Goal: Navigation & Orientation: Find specific page/section

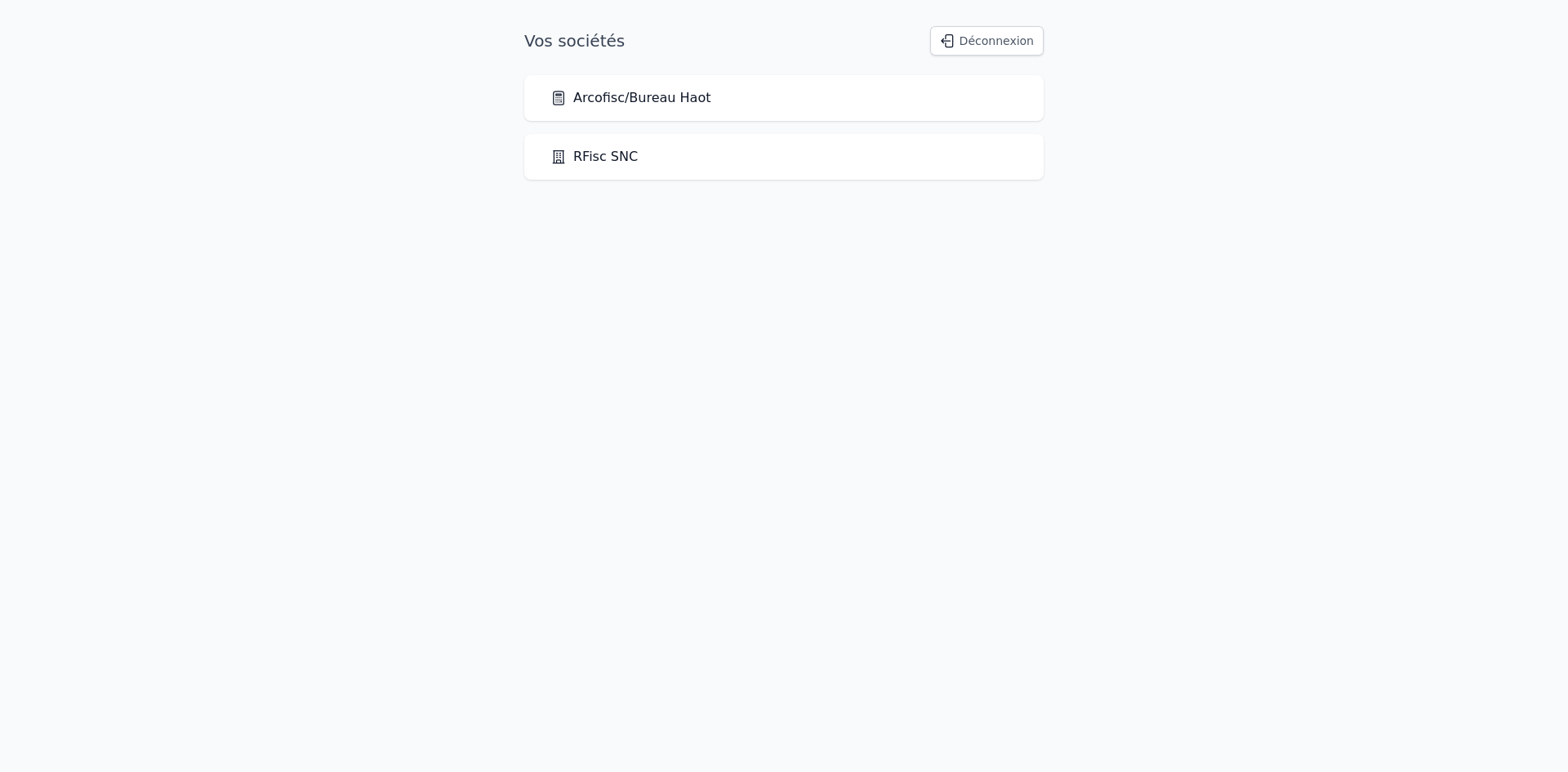
click at [671, 111] on div "Arcofisc/Bureau Haot" at bounding box center [784, 98] width 520 height 45
click at [680, 101] on link "Arcofisc/Bureau Haot" at bounding box center [630, 98] width 160 height 20
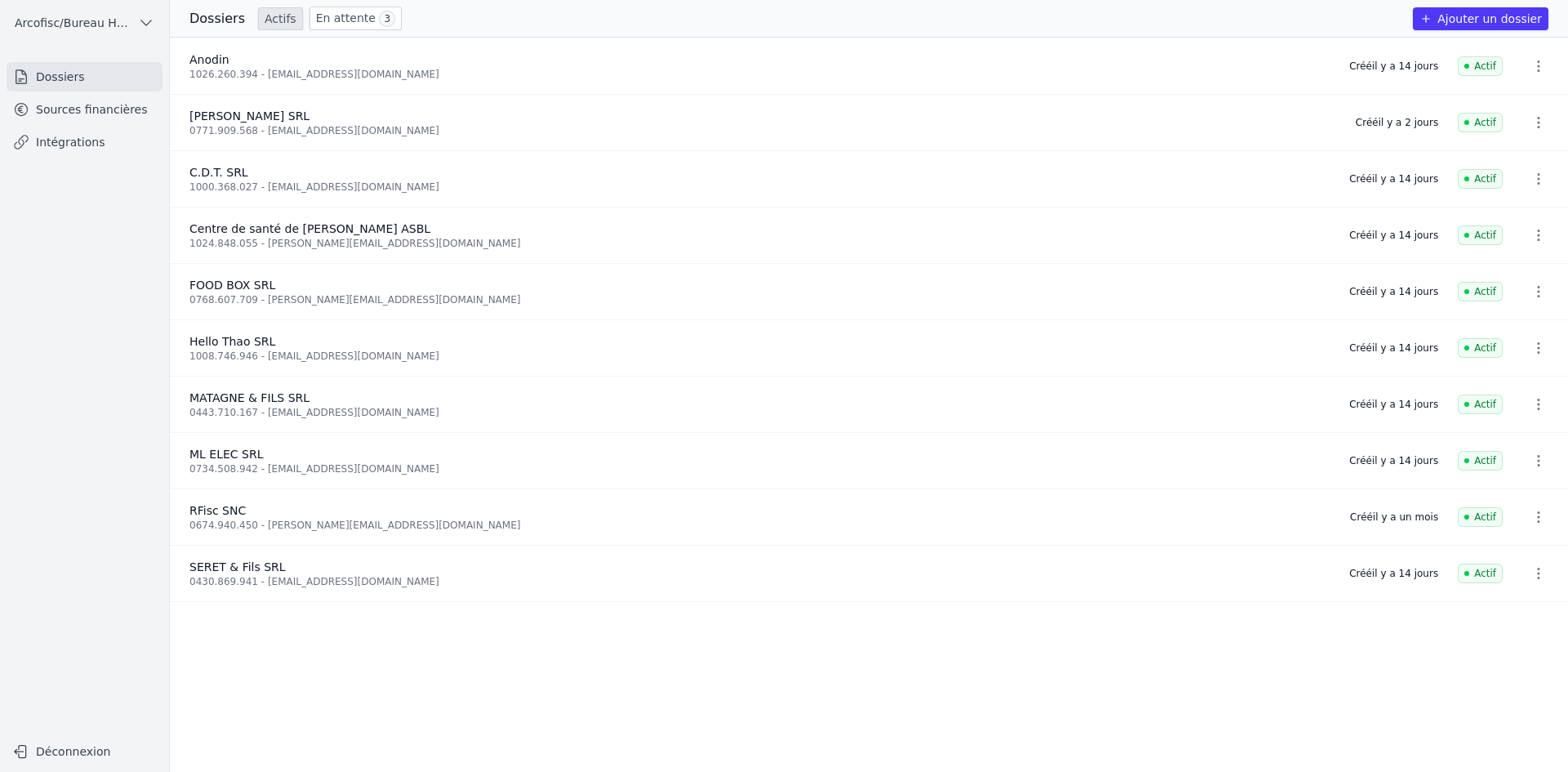
click at [131, 123] on link "Sources financières" at bounding box center [85, 109] width 156 height 30
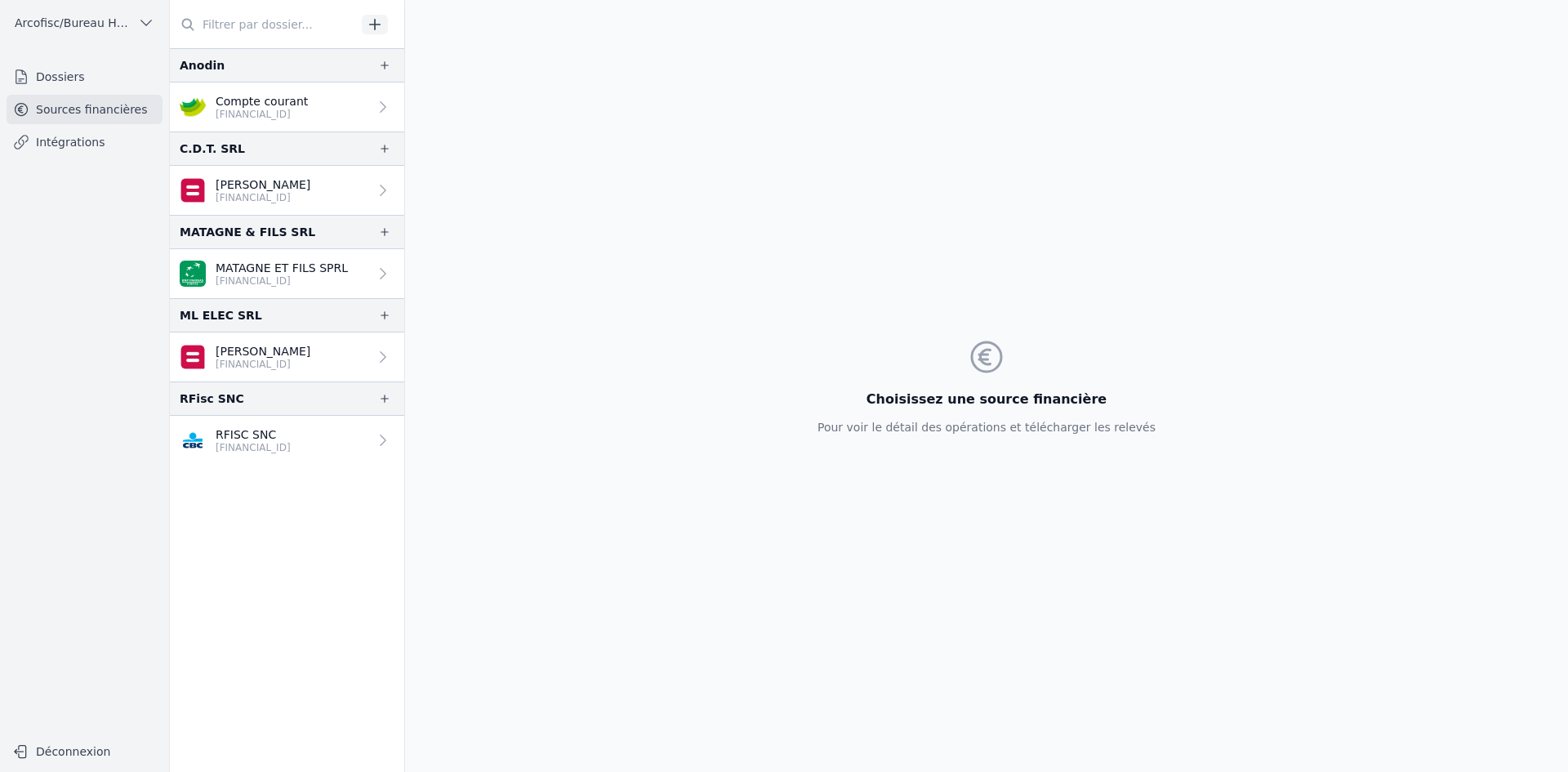
click at [64, 83] on link "Dossiers" at bounding box center [85, 77] width 156 height 30
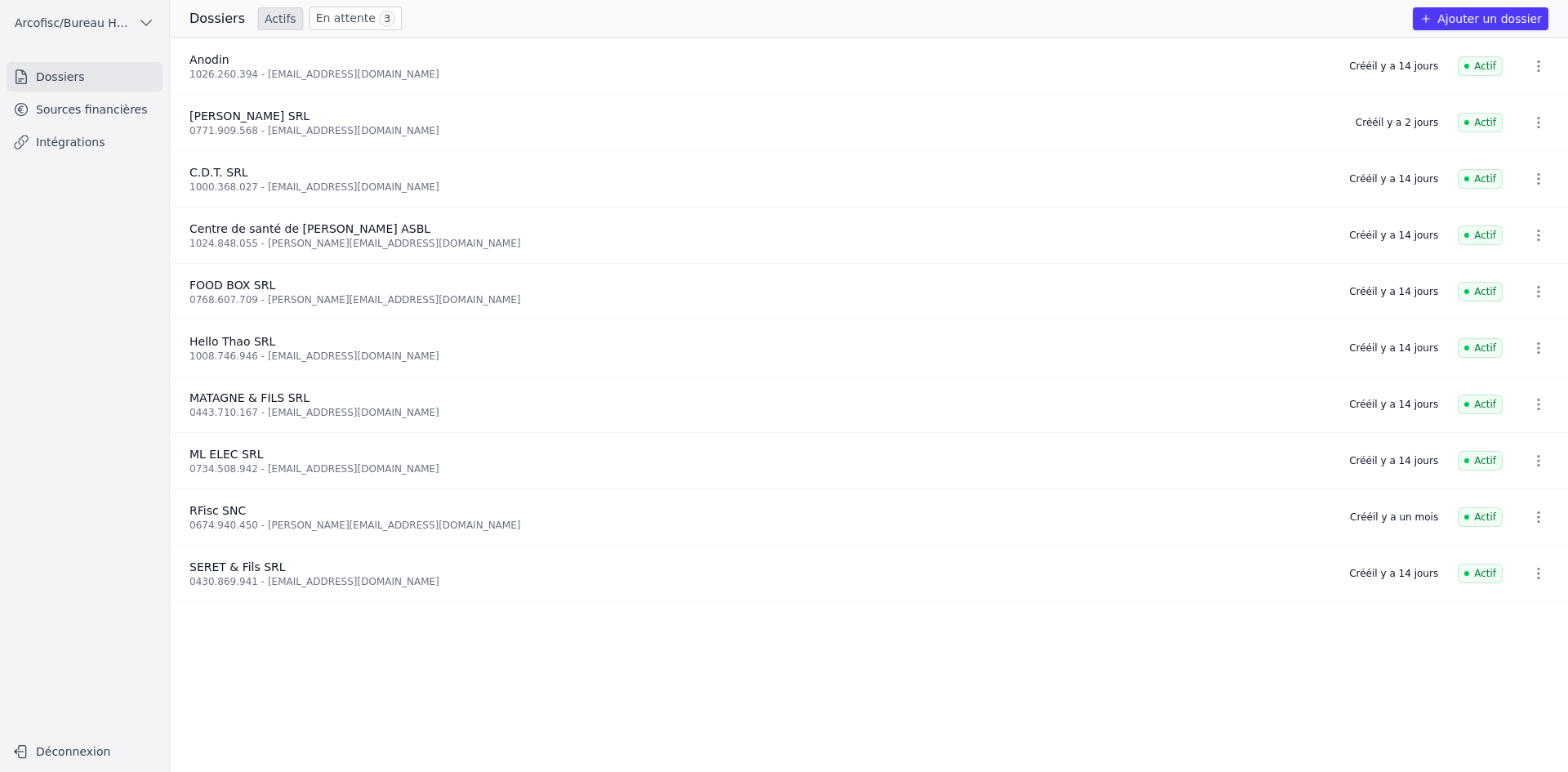
click at [344, 25] on link "En attente 3" at bounding box center [356, 19] width 93 height 24
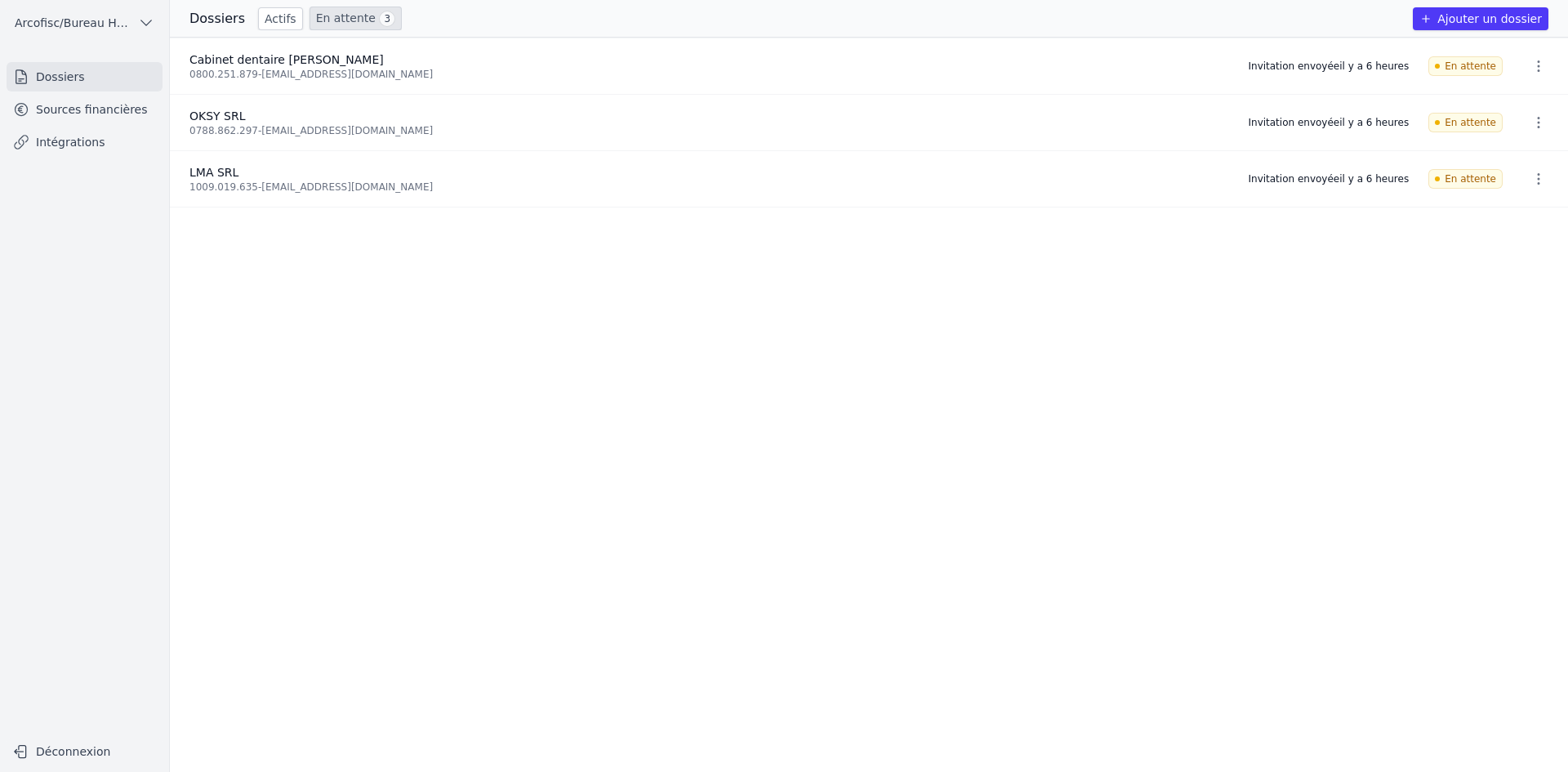
click at [263, 24] on link "Actifs" at bounding box center [281, 18] width 45 height 23
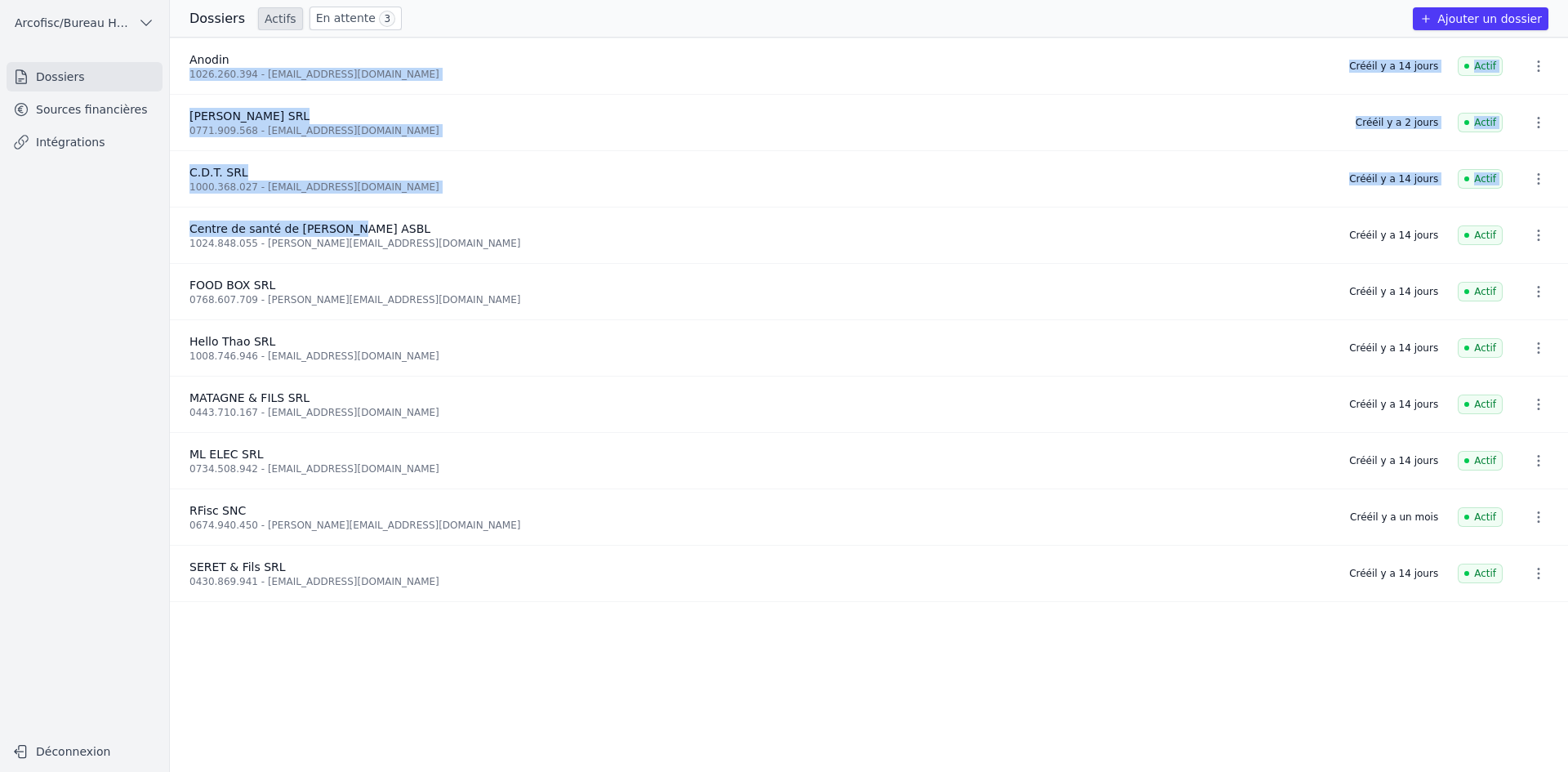
drag, startPoint x: 246, startPoint y: 62, endPoint x: 349, endPoint y: 237, distance: 203.1
click at [348, 237] on ul "Anodin 1026.260.394 - [EMAIL_ADDRESS][DOMAIN_NAME] Créé [DATE] Actif [PERSON_NA…" at bounding box center [869, 404] width 1398 height 735
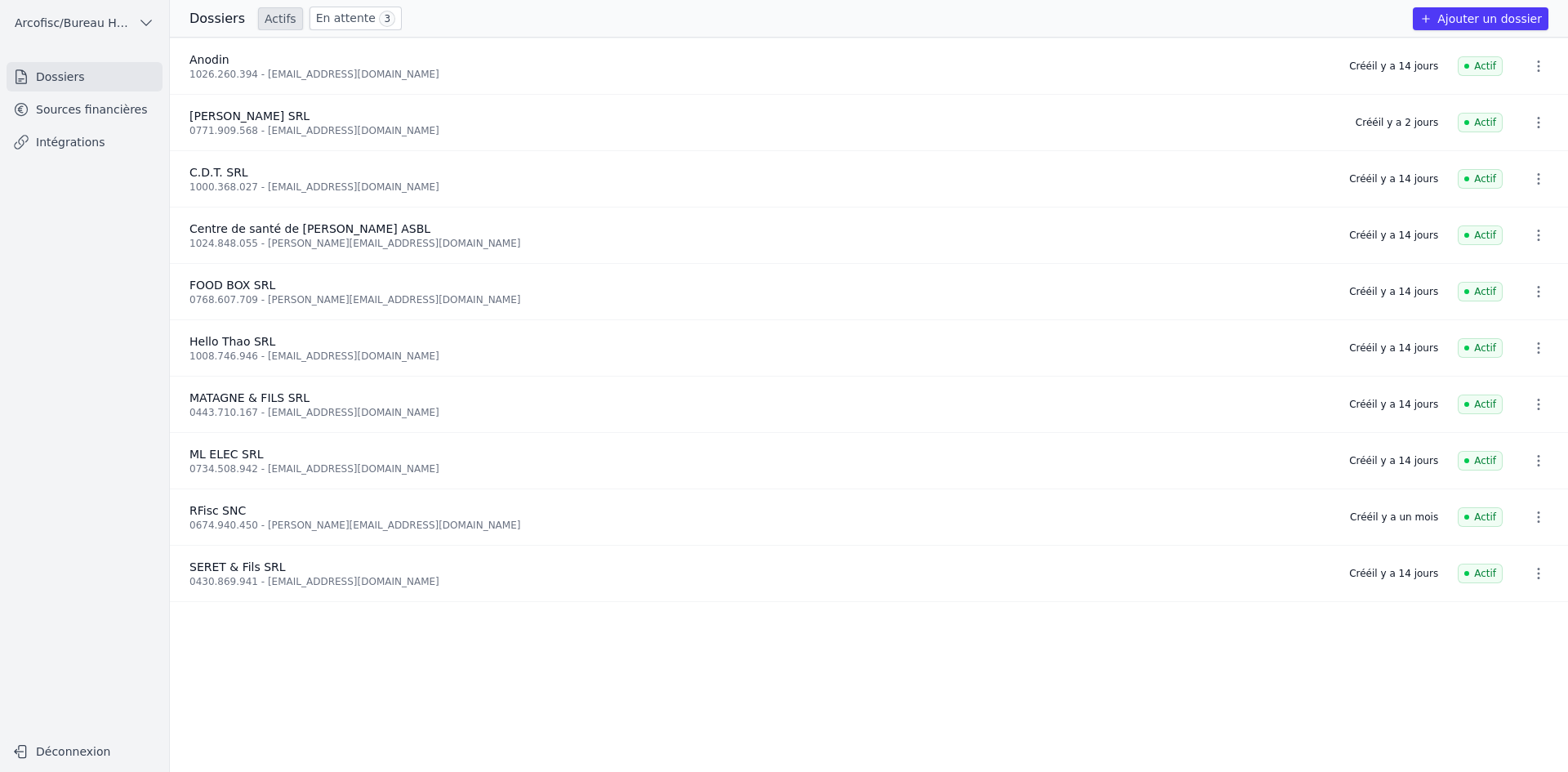
click at [349, 272] on li "FOOD BOX SRL 0768.607.709 - [PERSON_NAME][EMAIL_ADDRESS][DOMAIN_NAME] Créé [DAT…" at bounding box center [869, 292] width 1398 height 56
drag, startPoint x: 349, startPoint y: 287, endPoint x: 231, endPoint y: 278, distance: 118.3
click at [231, 278] on div "FOOD BOX SRL" at bounding box center [759, 285] width 1140 height 17
click at [245, 269] on li "FOOD BOX SRL 0768.607.709 - [PERSON_NAME][EMAIL_ADDRESS][DOMAIN_NAME] Créé [DAT…" at bounding box center [869, 292] width 1398 height 56
click at [139, 23] on icon "button" at bounding box center [146, 23] width 17 height 17
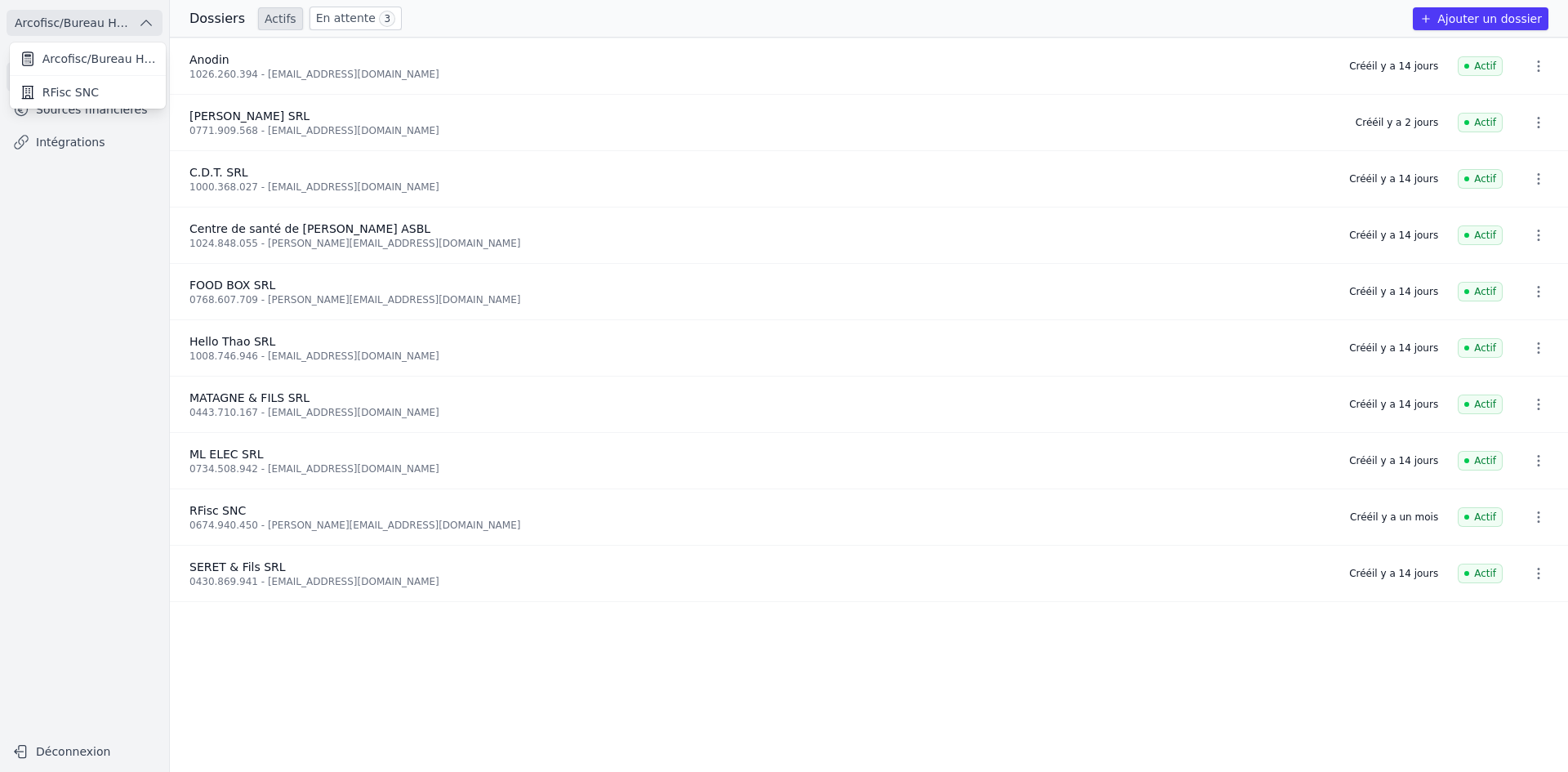
click at [98, 195] on div at bounding box center [784, 386] width 1568 height 772
click at [1539, 293] on icon "button" at bounding box center [1538, 291] width 17 height 17
click at [1326, 289] on div at bounding box center [784, 386] width 1568 height 772
click at [281, 278] on div "FOOD BOX SRL" at bounding box center [759, 285] width 1140 height 17
click at [319, 16] on link "En attente 3" at bounding box center [356, 19] width 93 height 24
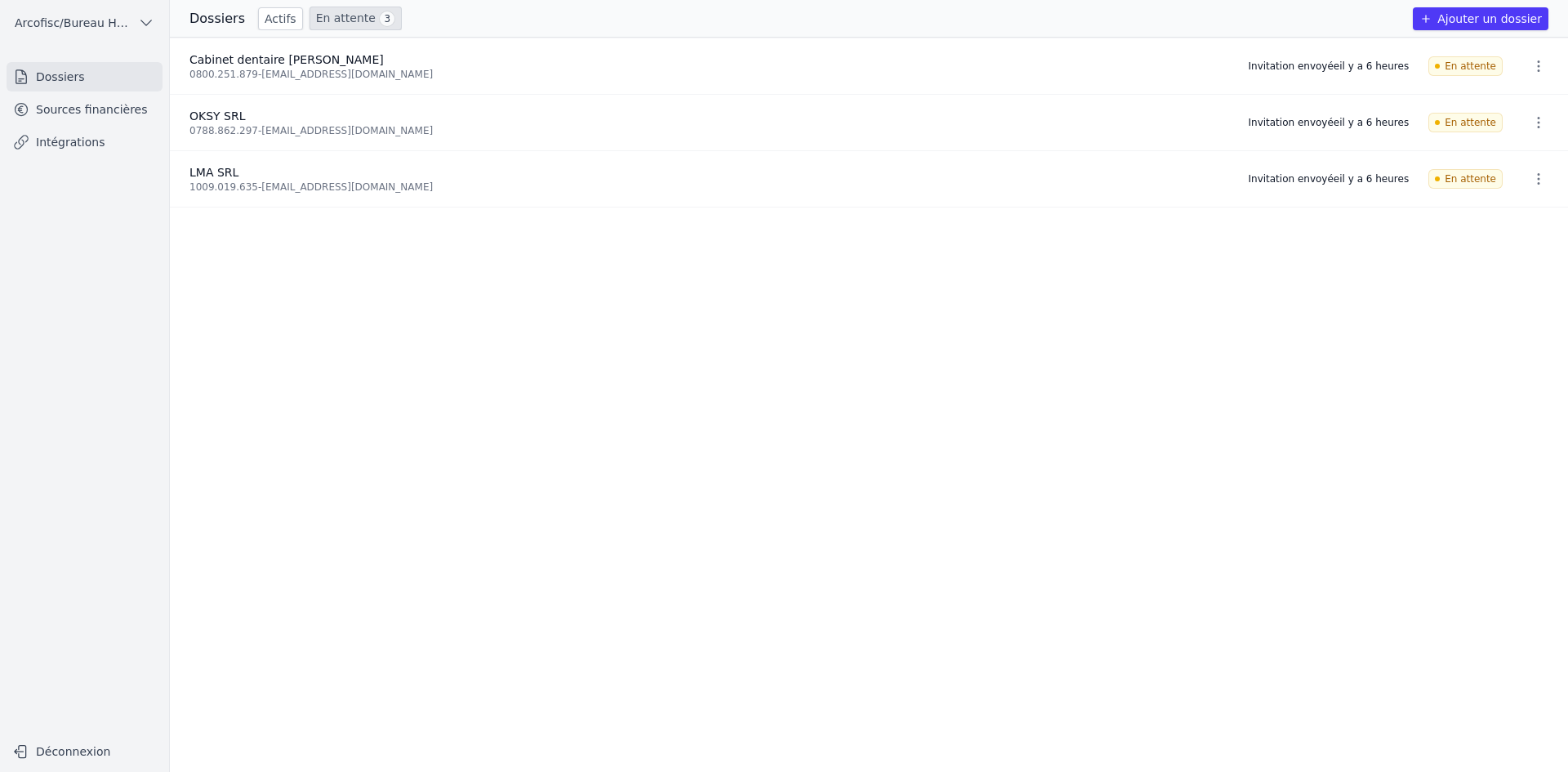
click at [1532, 74] on button "button" at bounding box center [1538, 66] width 33 height 27
click at [1533, 69] on div at bounding box center [784, 386] width 1568 height 772
click at [1531, 128] on icon "button" at bounding box center [1538, 122] width 17 height 17
click at [1326, 176] on div at bounding box center [784, 386] width 1568 height 772
click at [1533, 183] on icon "button" at bounding box center [1538, 178] width 17 height 17
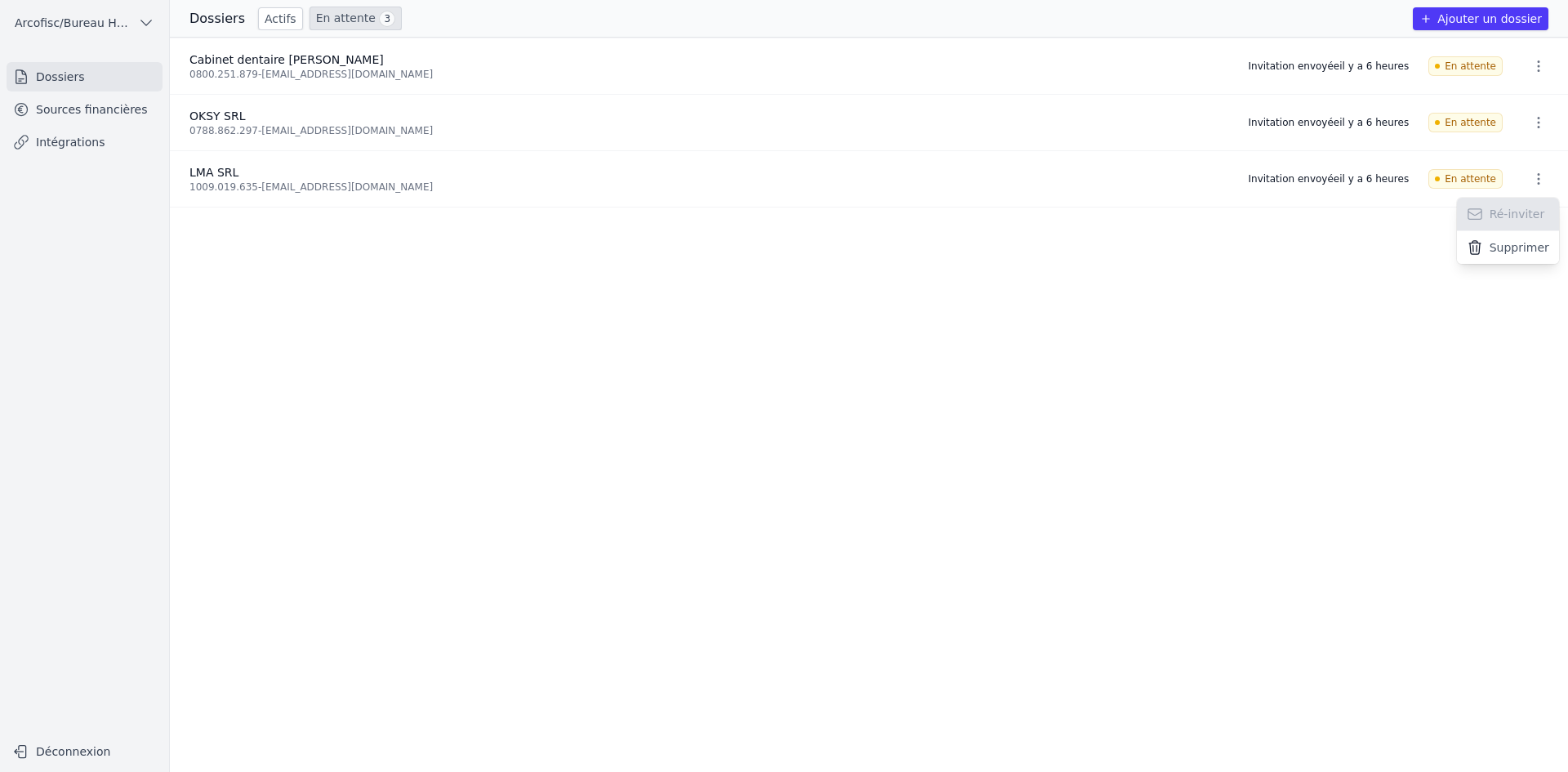
click at [1372, 196] on div at bounding box center [784, 386] width 1568 height 772
click at [131, 121] on link "Sources financières" at bounding box center [85, 109] width 156 height 30
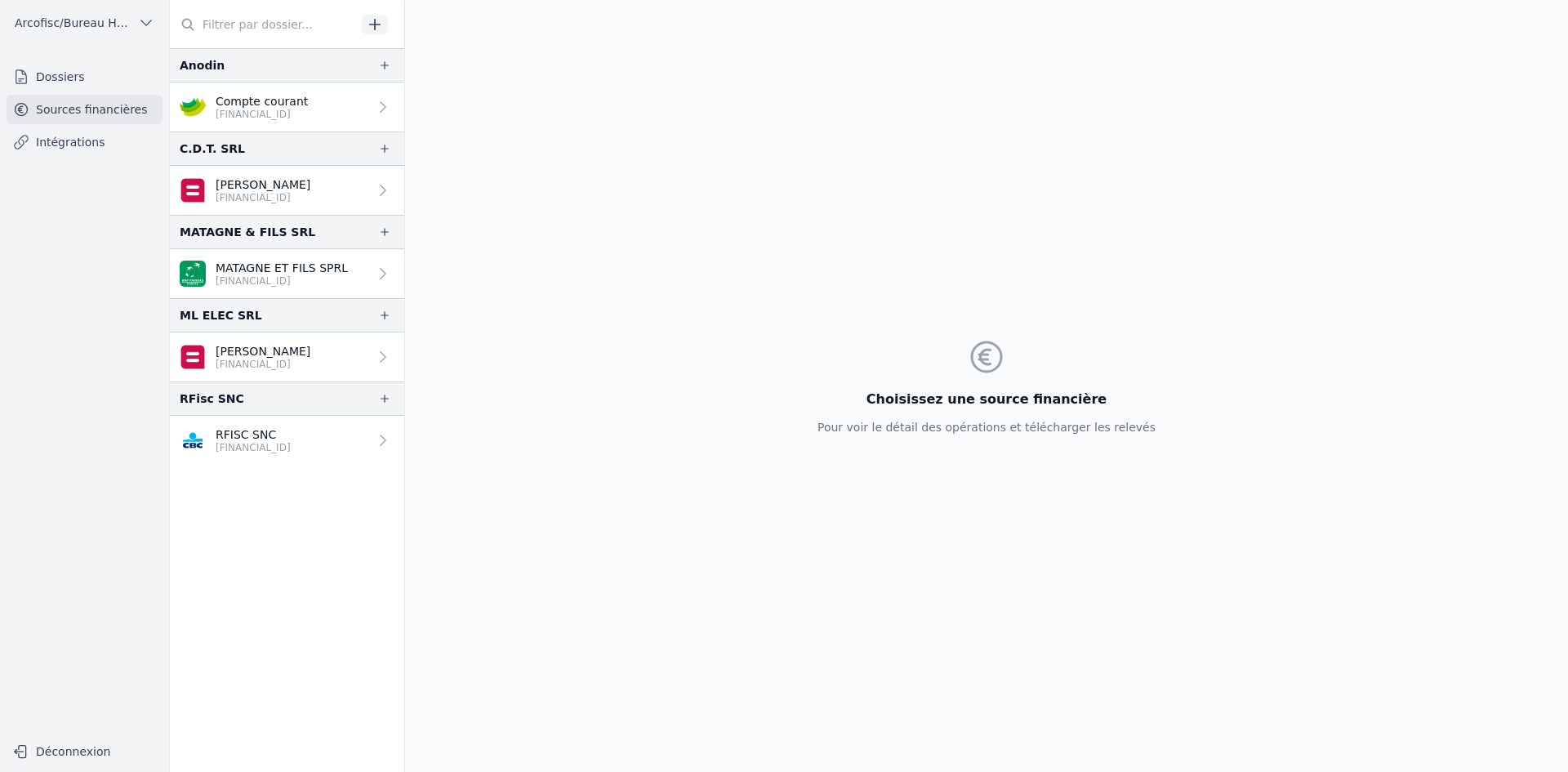
click at [313, 193] on link "[PERSON_NAME] [FINANCIAL_ID]" at bounding box center [287, 190] width 235 height 49
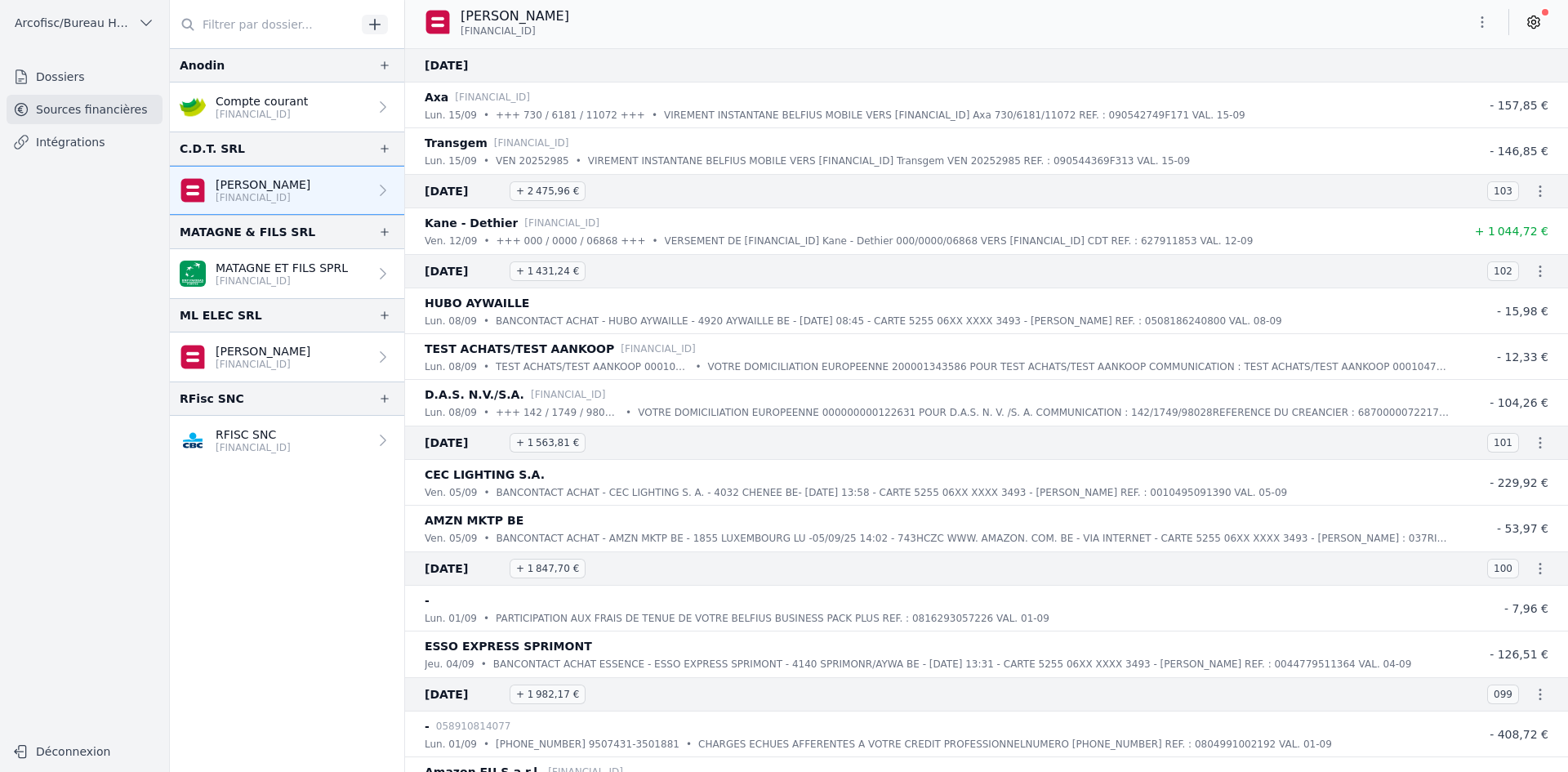
click at [146, 79] on link "Dossiers" at bounding box center [85, 77] width 156 height 30
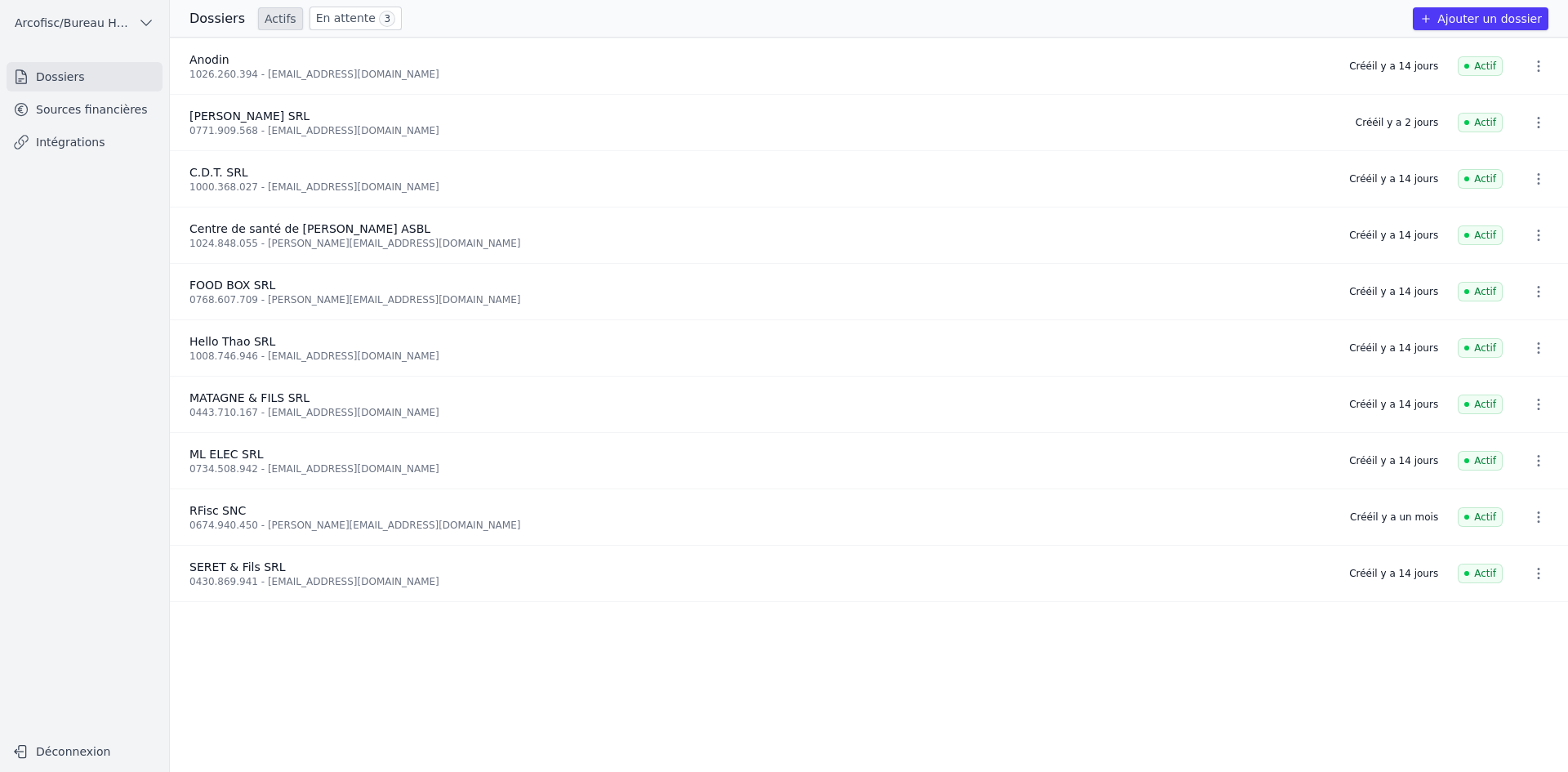
click at [1531, 122] on icon "button" at bounding box center [1538, 122] width 17 height 17
click at [1342, 134] on div at bounding box center [784, 386] width 1568 height 772
click at [321, 23] on link "En attente 3" at bounding box center [356, 19] width 93 height 24
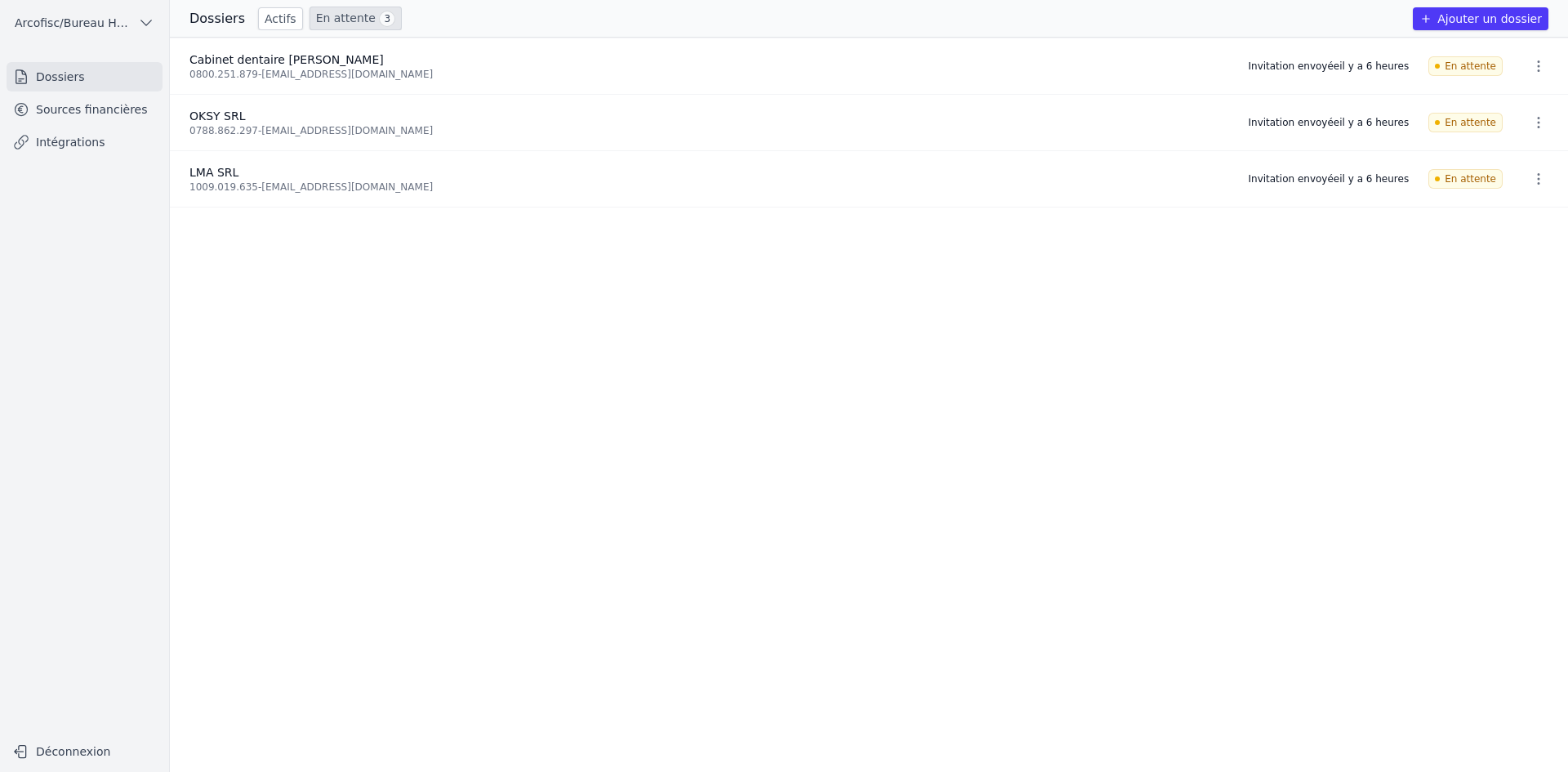
click at [267, 25] on link "Actifs" at bounding box center [281, 18] width 45 height 23
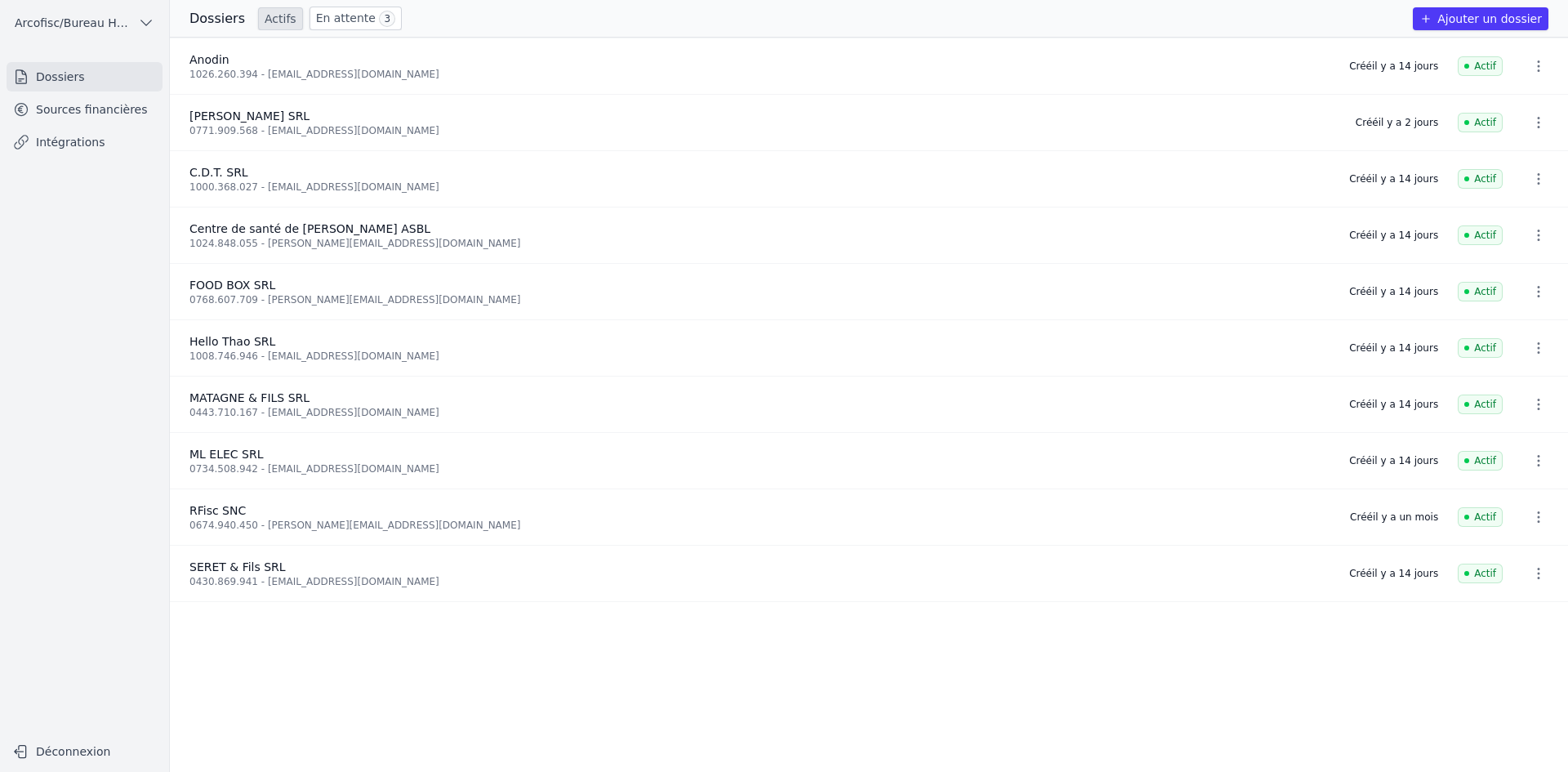
click at [1533, 568] on icon "button" at bounding box center [1538, 573] width 17 height 17
click at [1294, 573] on div at bounding box center [784, 386] width 1568 height 772
click at [129, 113] on link "Sources financières" at bounding box center [85, 109] width 156 height 30
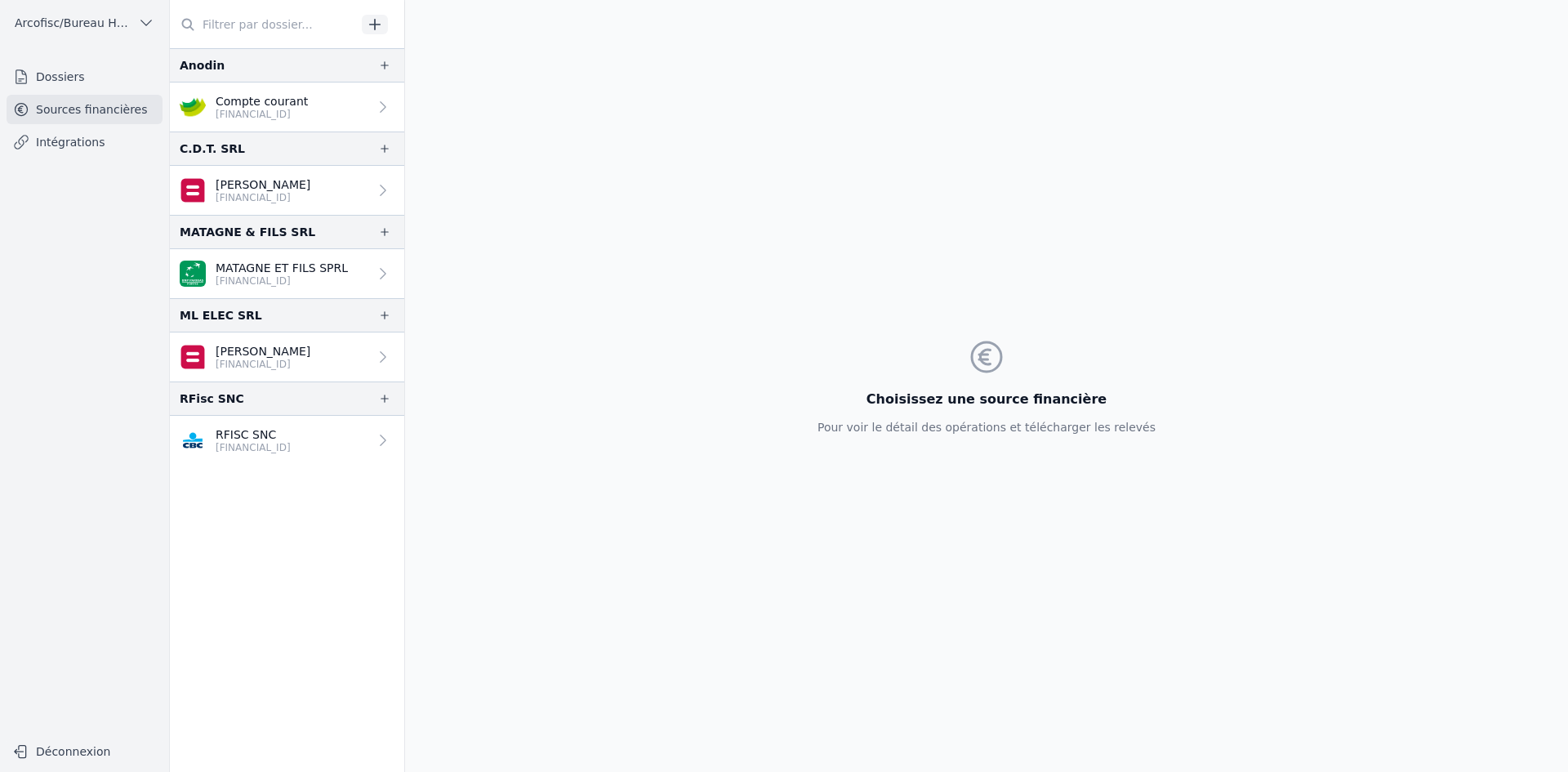
click at [277, 113] on p "[FINANCIAL_ID]" at bounding box center [262, 113] width 93 height 13
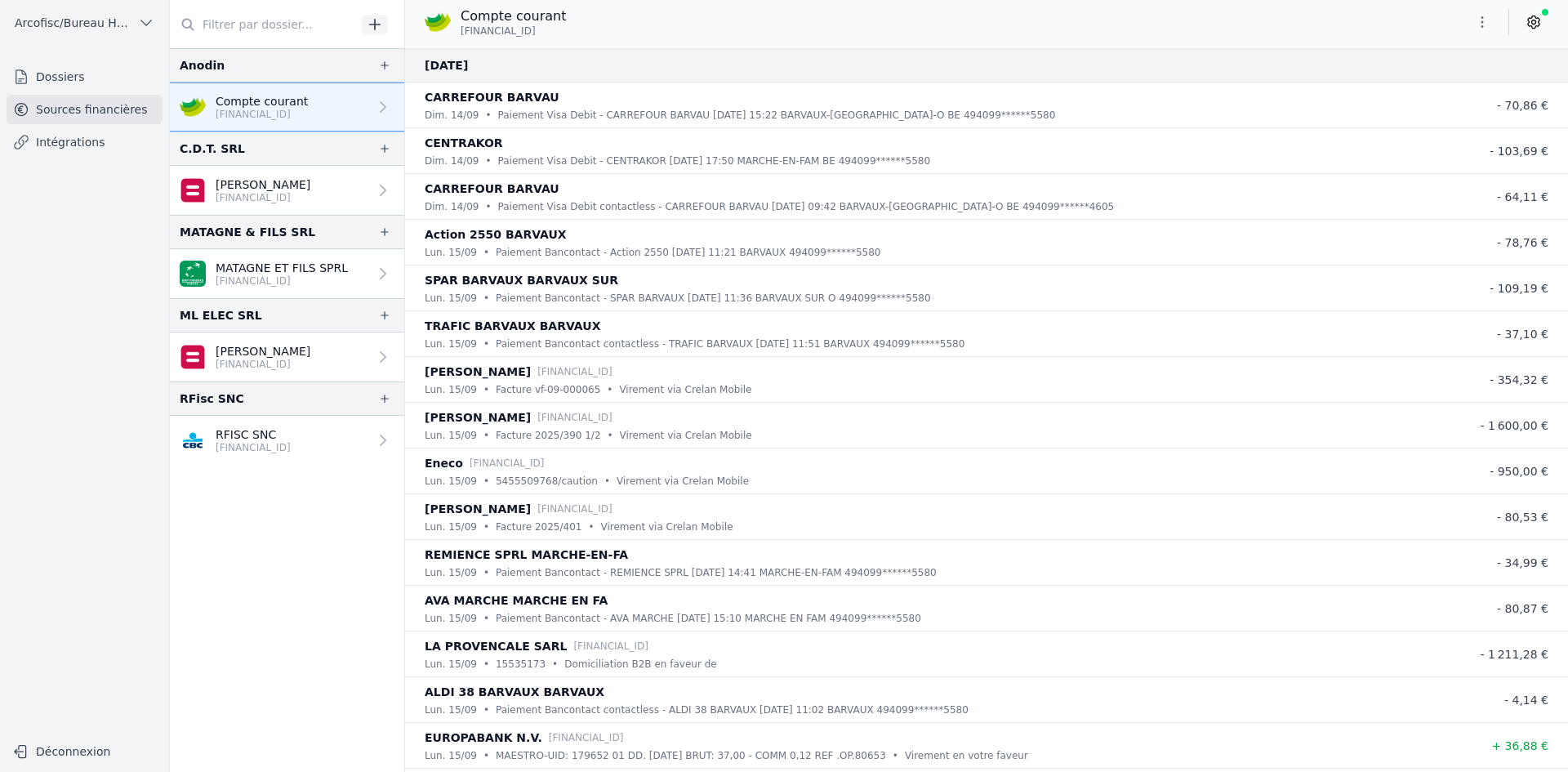
click at [91, 72] on link "Dossiers" at bounding box center [85, 77] width 156 height 30
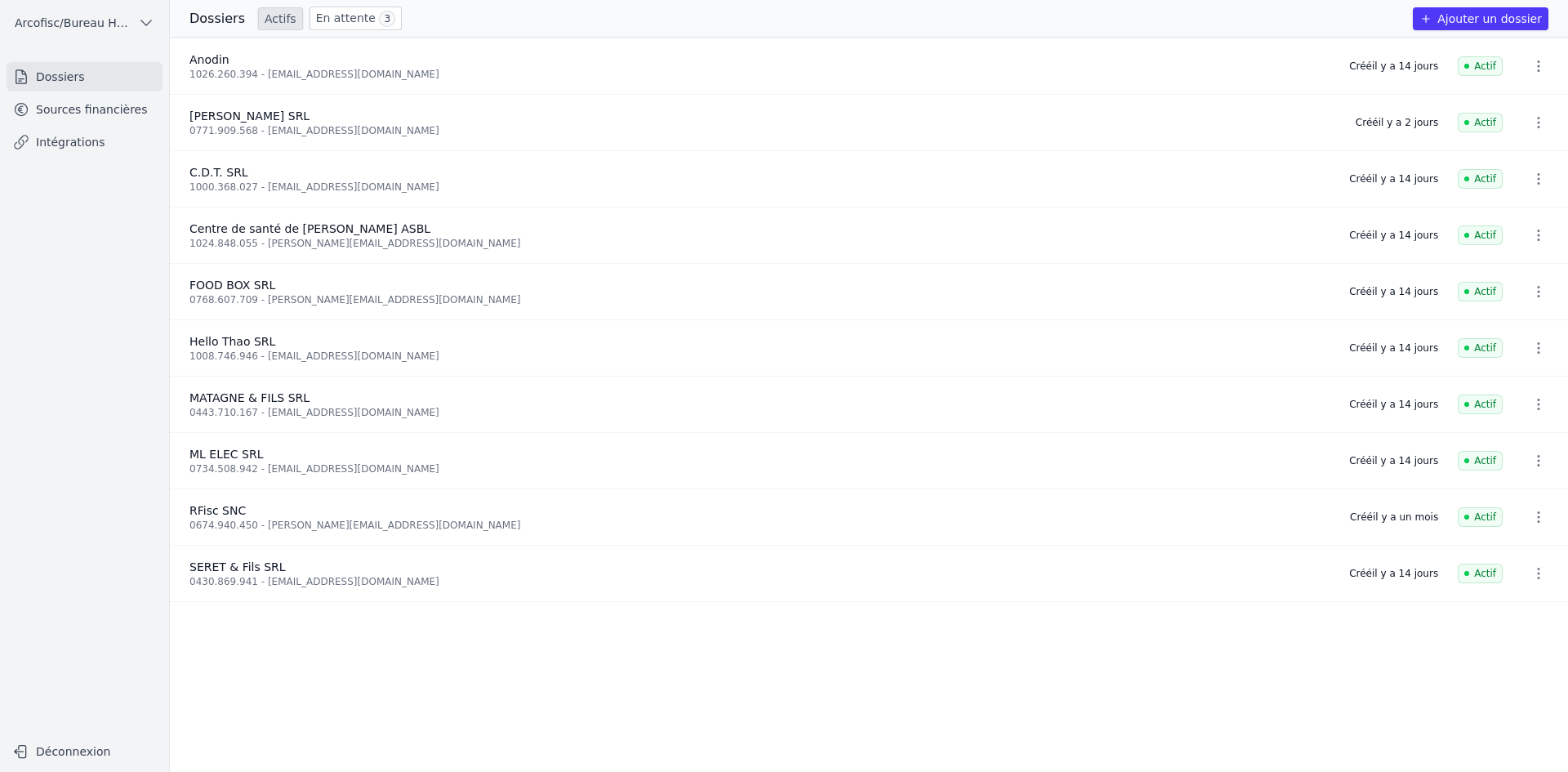
click at [120, 103] on link "Sources financières" at bounding box center [85, 109] width 156 height 30
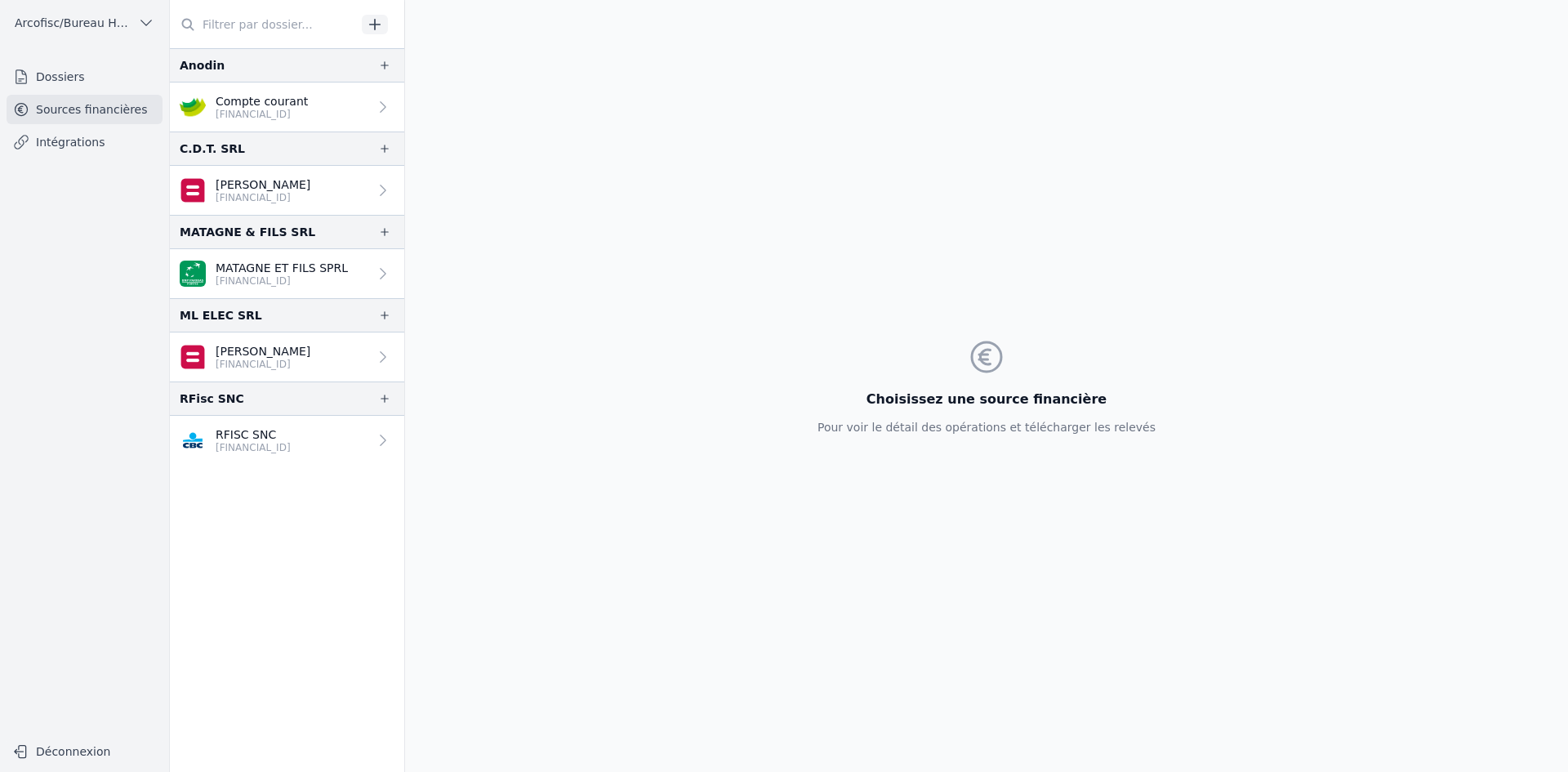
click at [131, 24] on button "Arcofisc/Bureau Haot" at bounding box center [85, 23] width 156 height 27
click at [131, 24] on div at bounding box center [784, 386] width 1568 height 772
click at [104, 83] on link "Dossiers" at bounding box center [85, 77] width 156 height 30
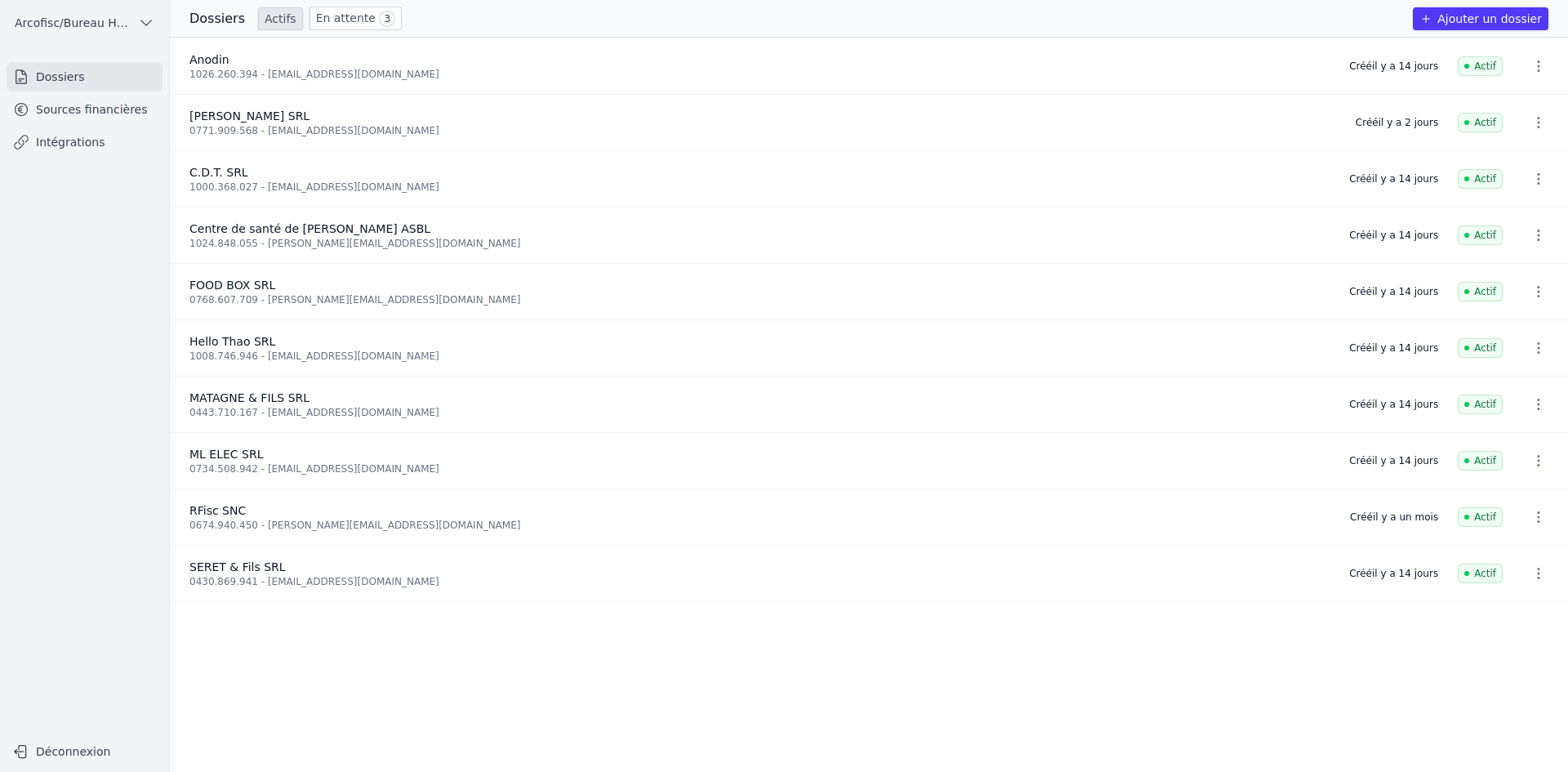
click at [107, 111] on link "Sources financières" at bounding box center [85, 109] width 156 height 30
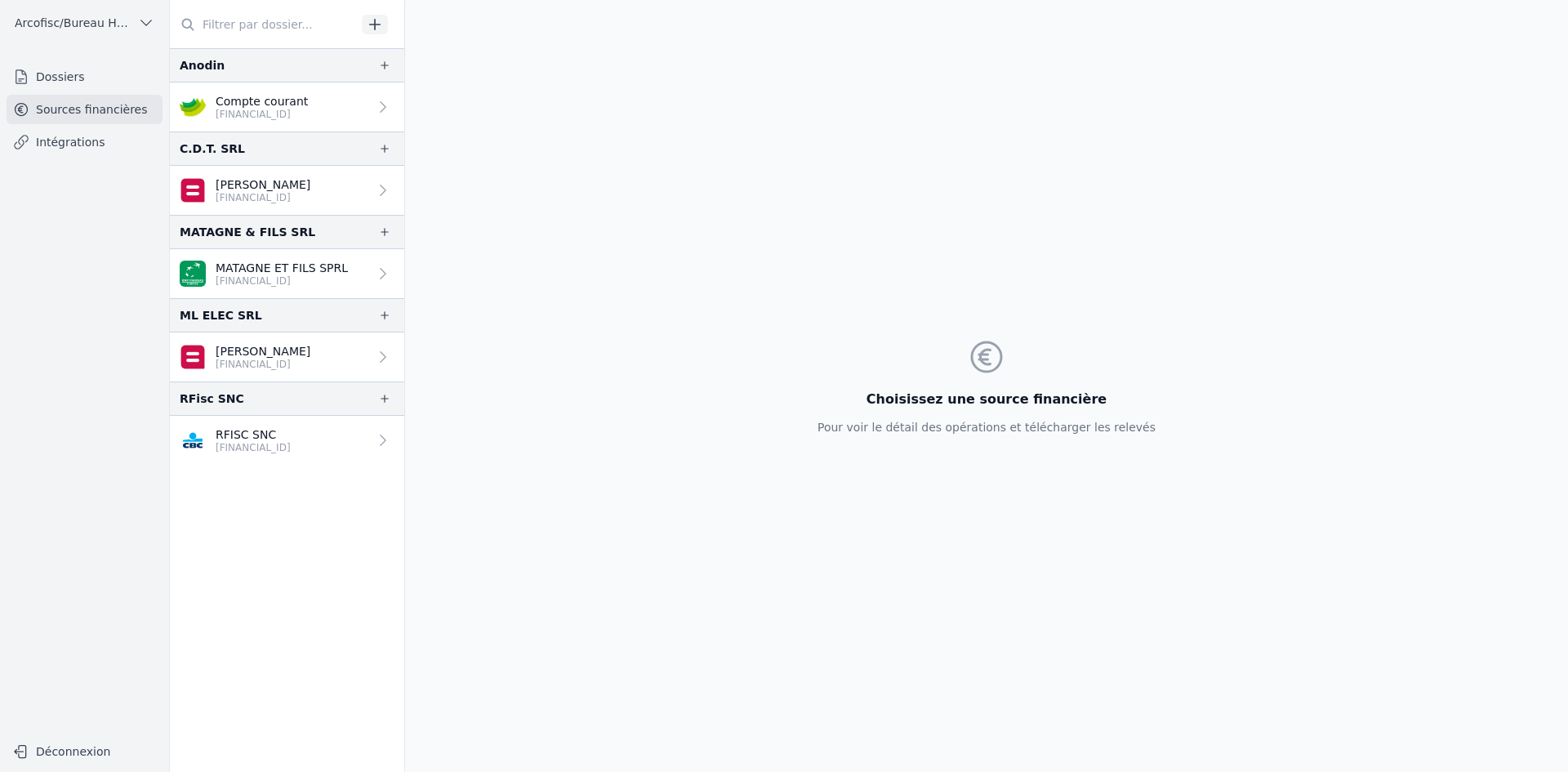
click at [284, 202] on p "[FINANCIAL_ID]" at bounding box center [263, 197] width 95 height 13
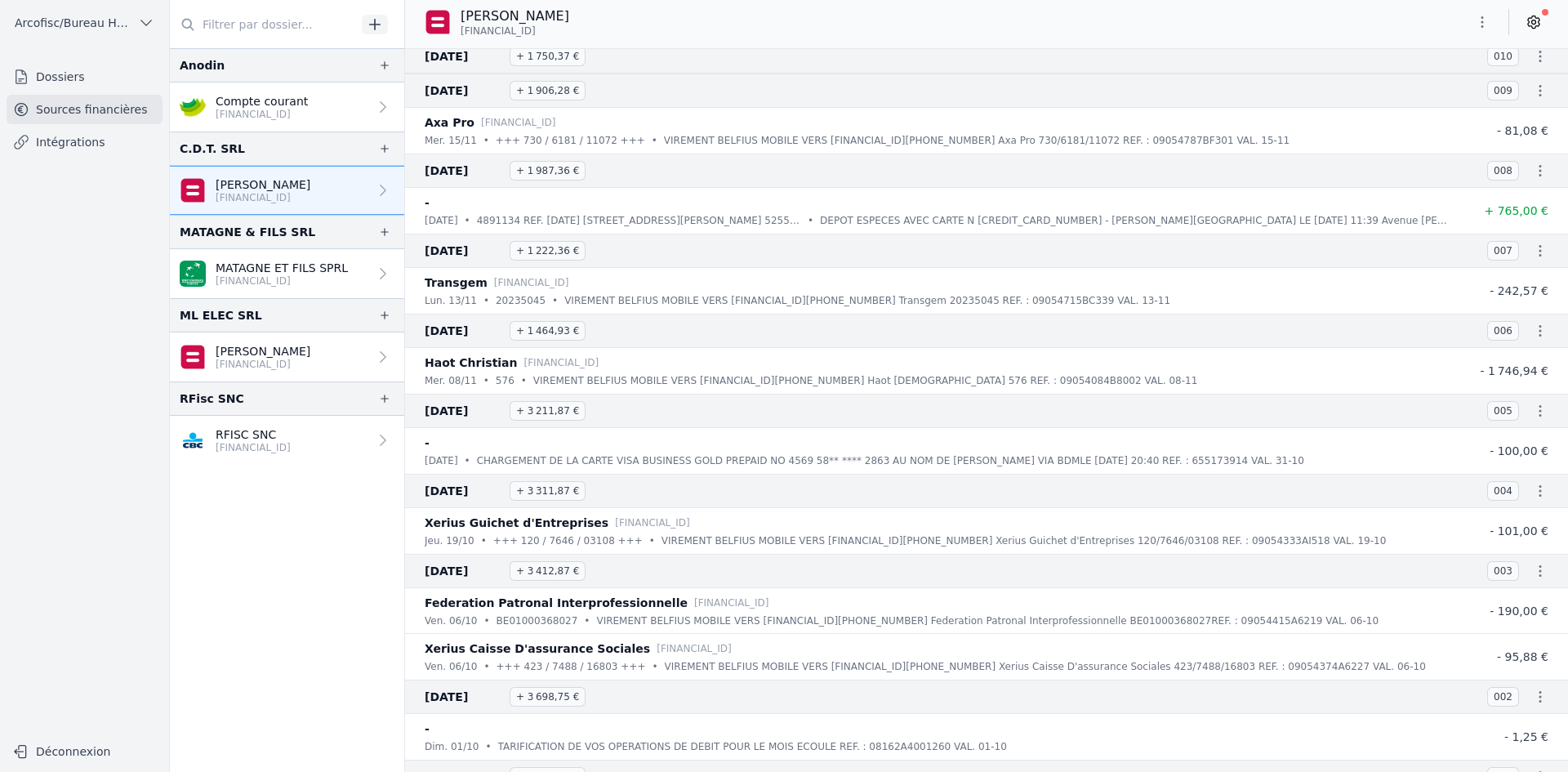
scroll to position [35675, 0]
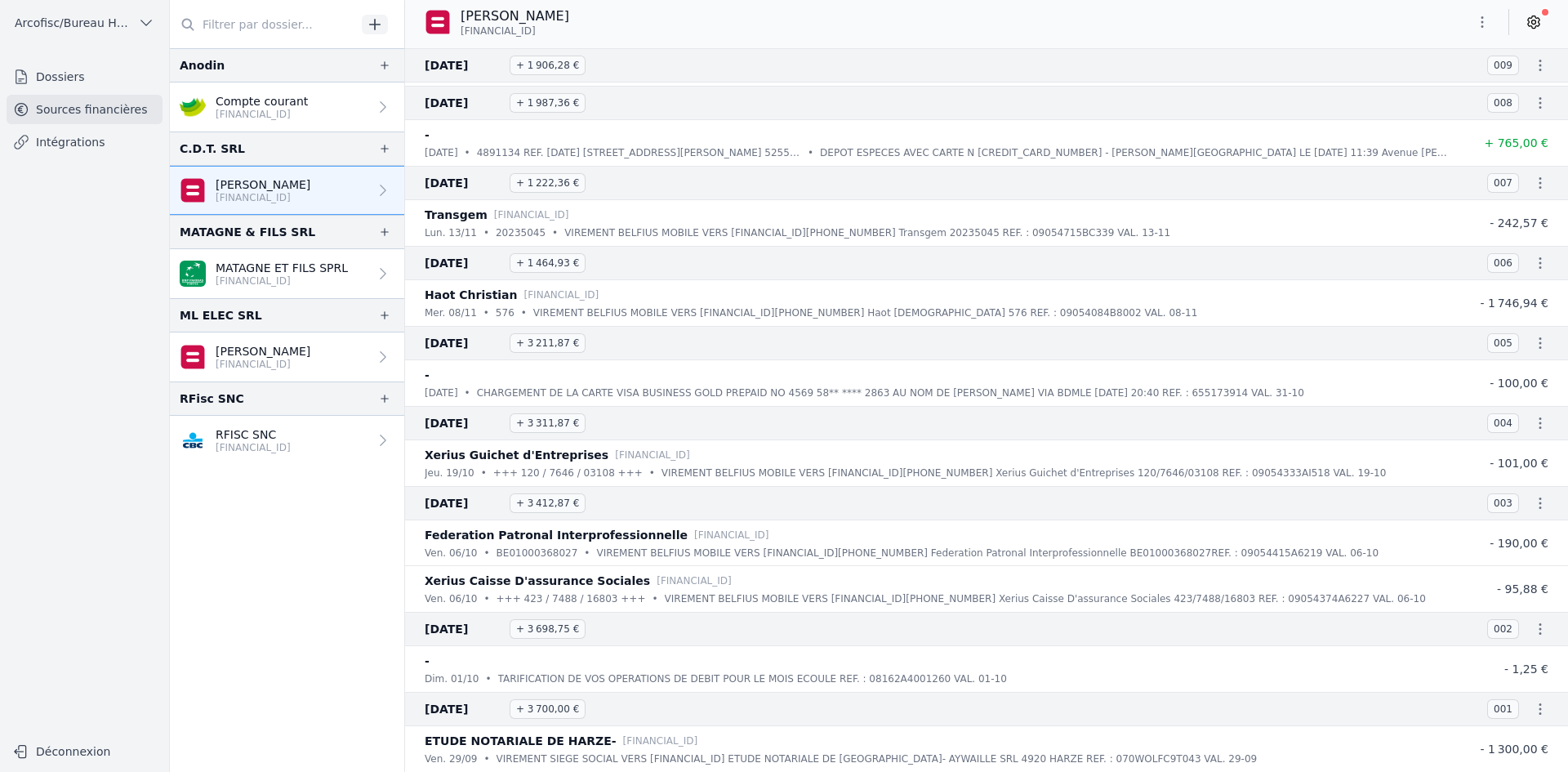
click at [92, 96] on link "Sources financières" at bounding box center [85, 109] width 156 height 30
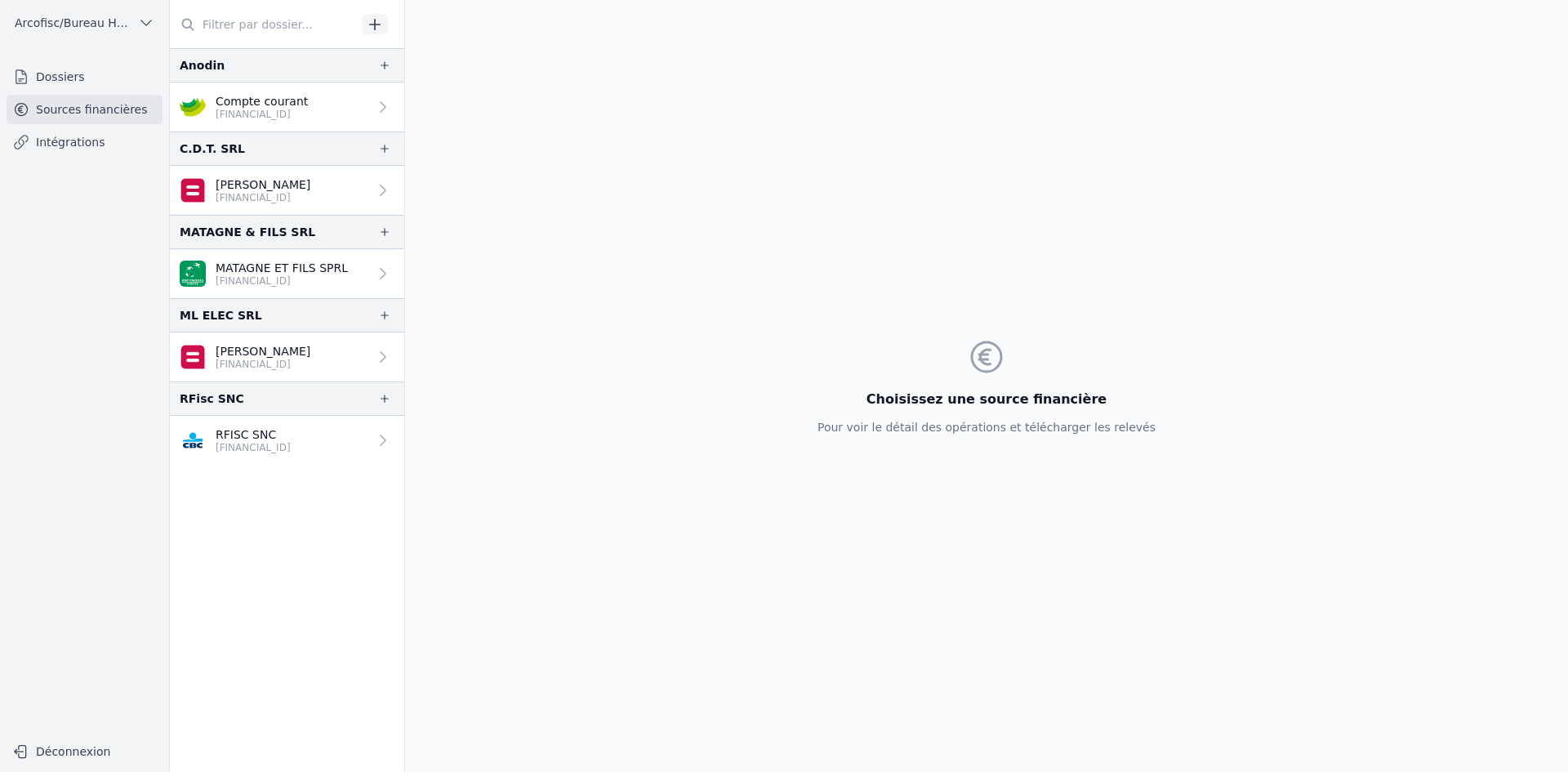
click at [95, 81] on link "Dossiers" at bounding box center [85, 77] width 156 height 30
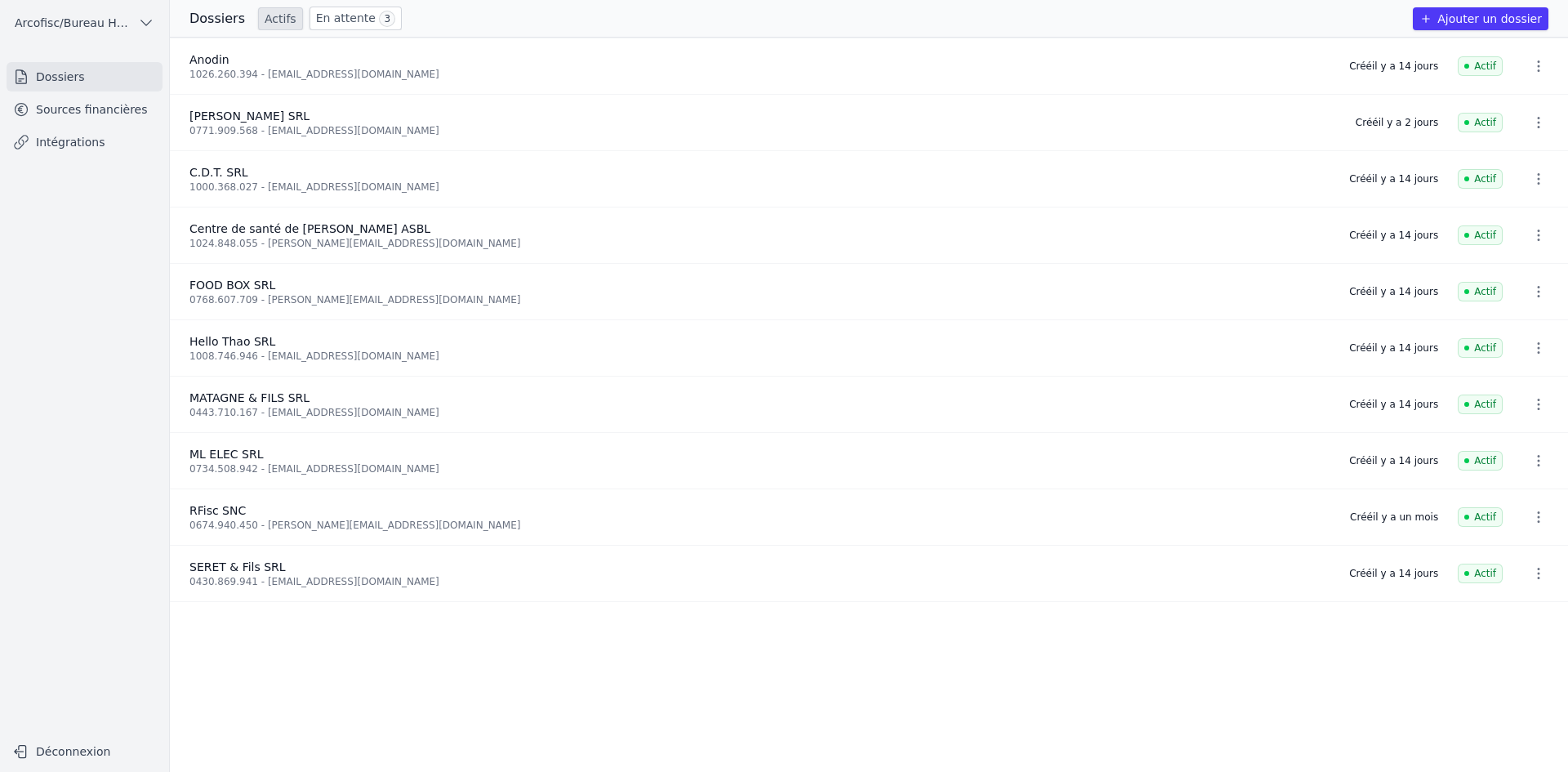
click at [274, 361] on div "1008.746.946 - [EMAIL_ADDRESS][DOMAIN_NAME]" at bounding box center [759, 355] width 1140 height 13
click at [330, 363] on li "Hello Thao SRL 1008.746.946 - [EMAIL_ADDRESS][DOMAIN_NAME] Créé [DATE] Actif" at bounding box center [869, 348] width 1398 height 56
click at [327, 364] on li "Hello Thao SRL 1008.746.946 - [EMAIL_ADDRESS][DOMAIN_NAME] Créé [DATE] Actif" at bounding box center [869, 348] width 1398 height 56
click at [323, 360] on div "1008.746.946 - [EMAIL_ADDRESS][DOMAIN_NAME]" at bounding box center [759, 355] width 1140 height 13
click at [322, 360] on div "1008.746.946 - [EMAIL_ADDRESS][DOMAIN_NAME]" at bounding box center [759, 355] width 1140 height 13
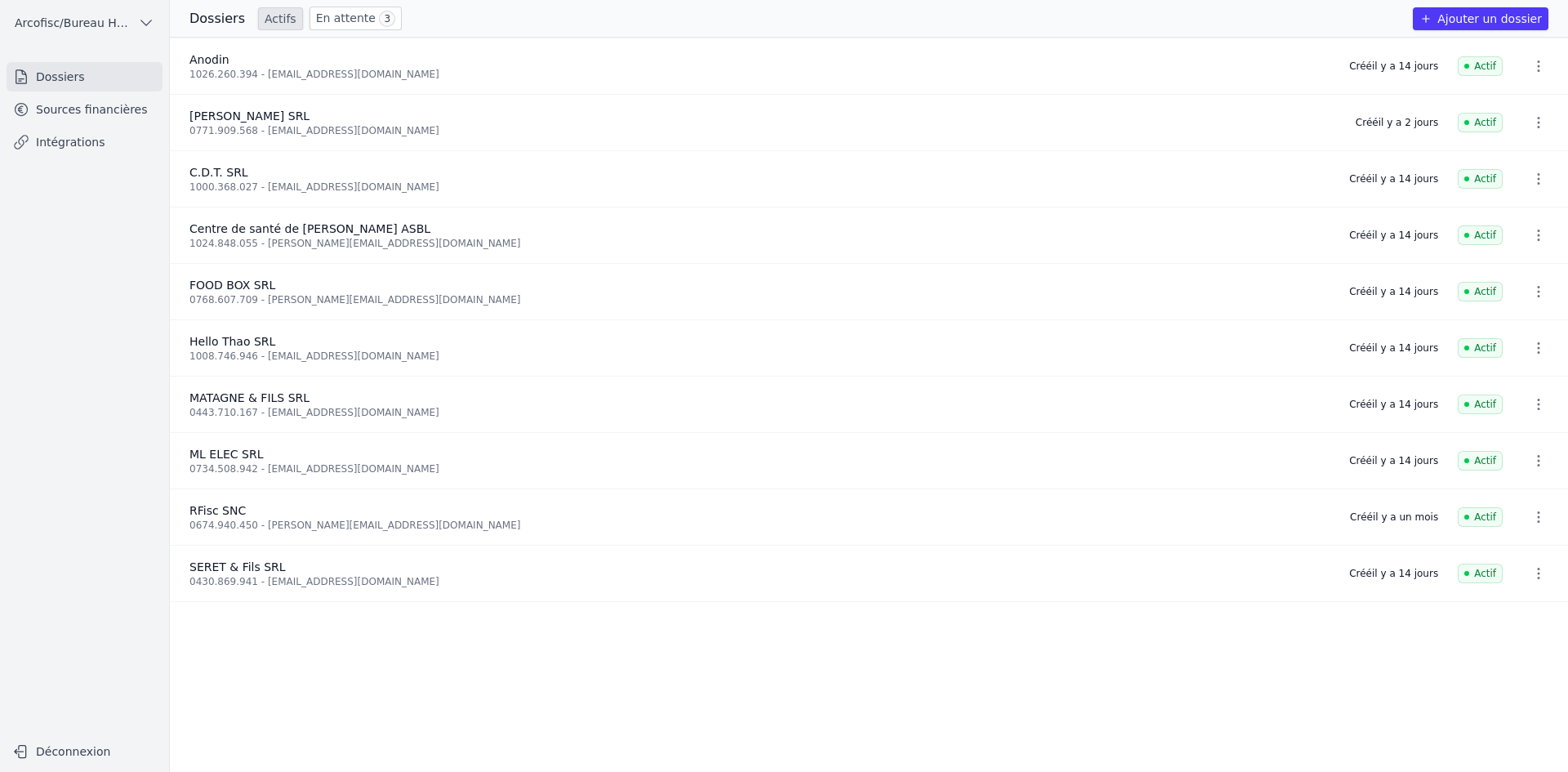
click at [66, 118] on link "Sources financières" at bounding box center [85, 109] width 156 height 30
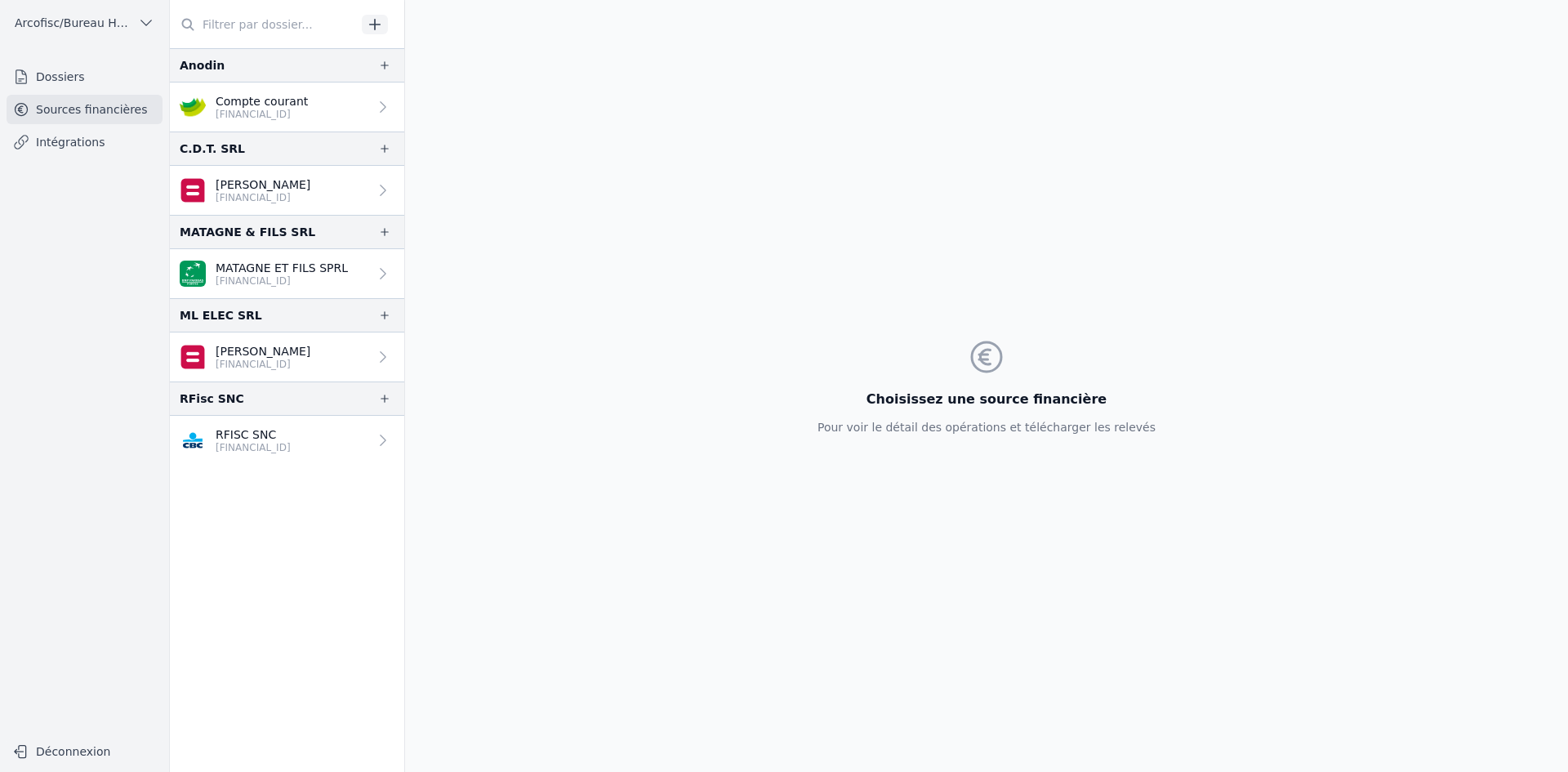
click at [103, 89] on link "Dossiers" at bounding box center [85, 77] width 156 height 30
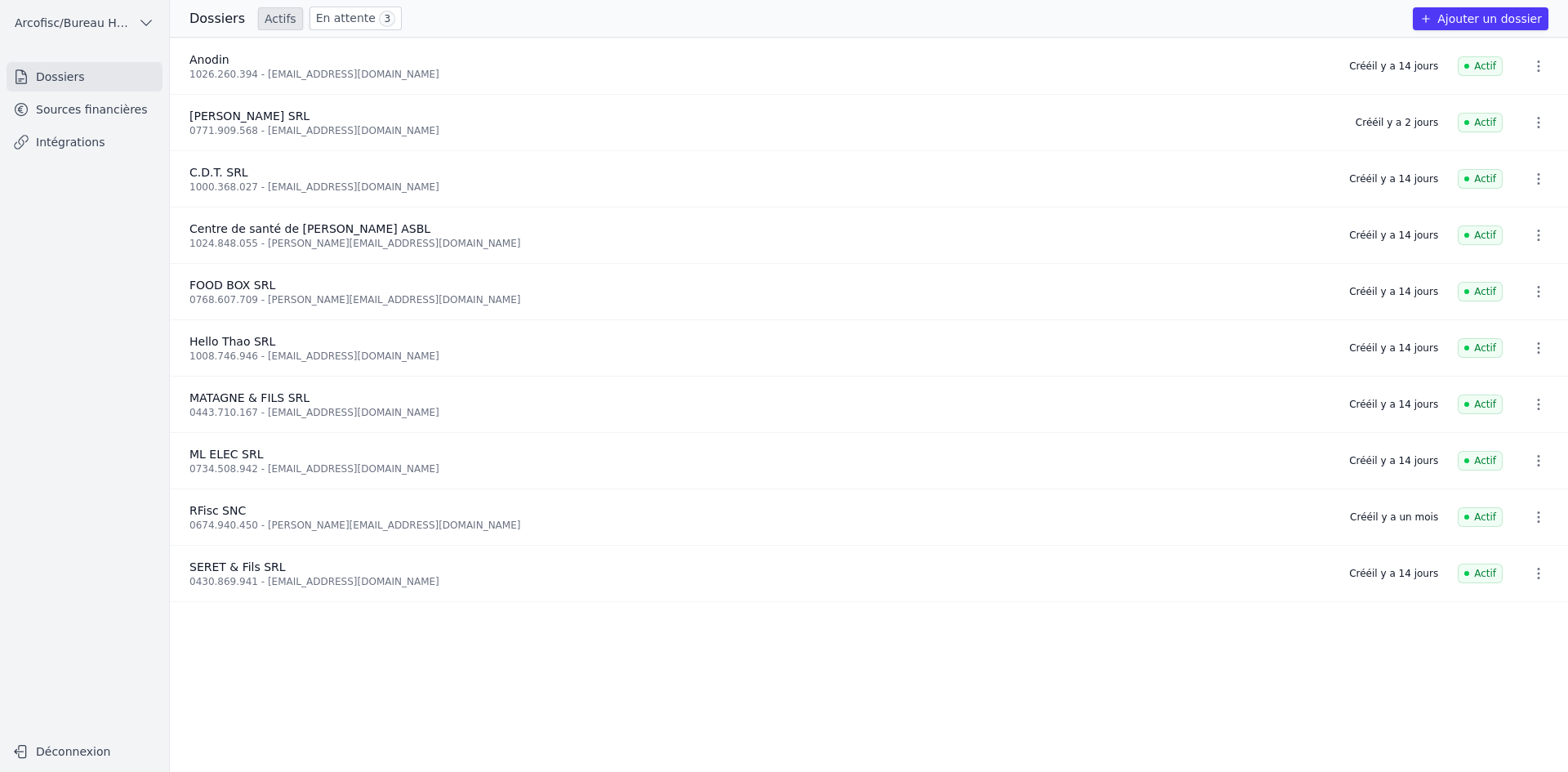
click at [337, 11] on link "En attente 3" at bounding box center [356, 19] width 93 height 24
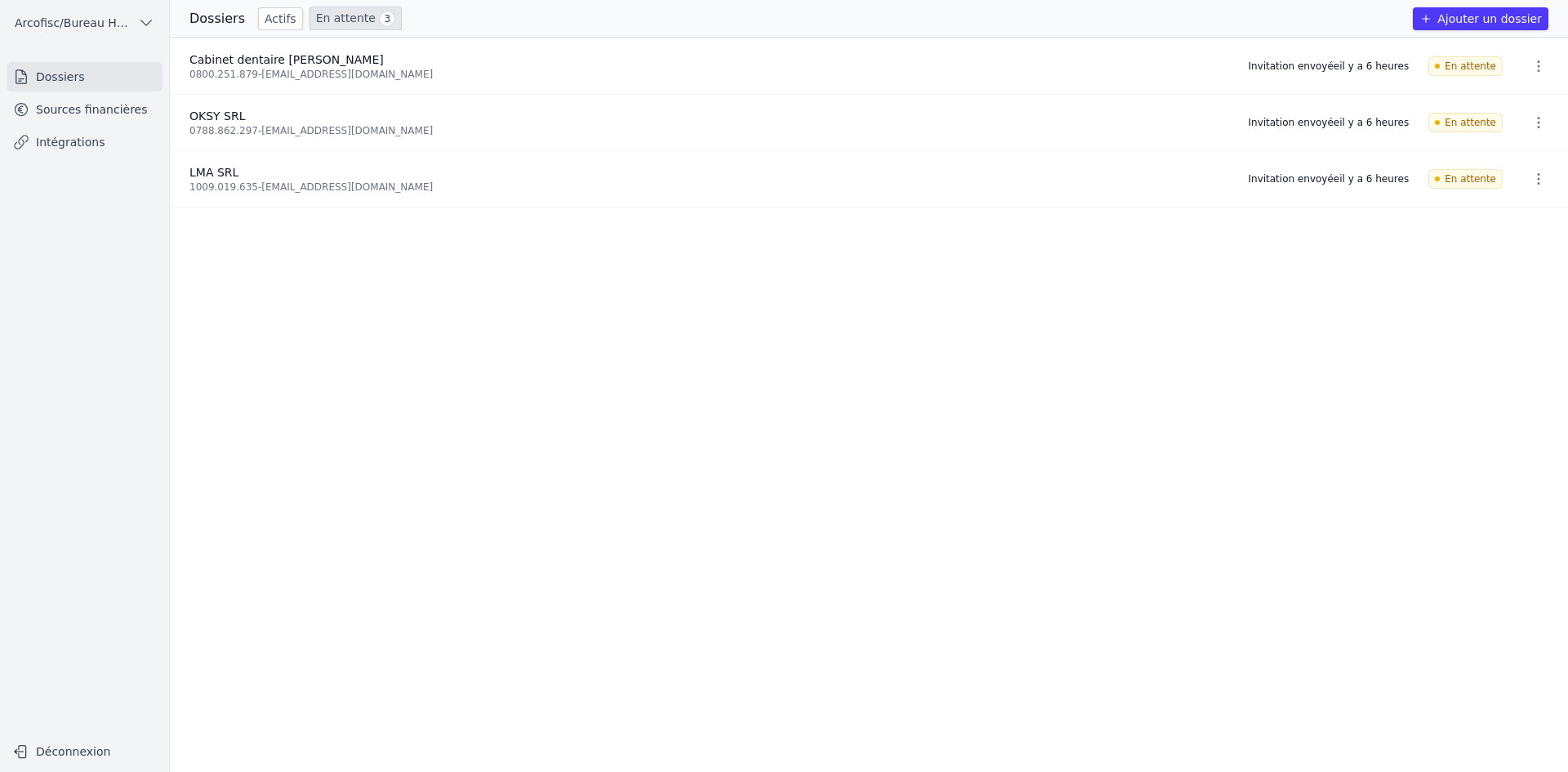
click at [259, 33] on div "Dossiers Actifs En attente 3 Ajouter un dossier" at bounding box center [869, 19] width 1398 height 37
click at [318, 22] on link "En attente 3" at bounding box center [356, 19] width 93 height 24
click at [321, 20] on link "En attente 3" at bounding box center [356, 19] width 93 height 24
click at [270, 24] on link "Actifs" at bounding box center [281, 18] width 45 height 23
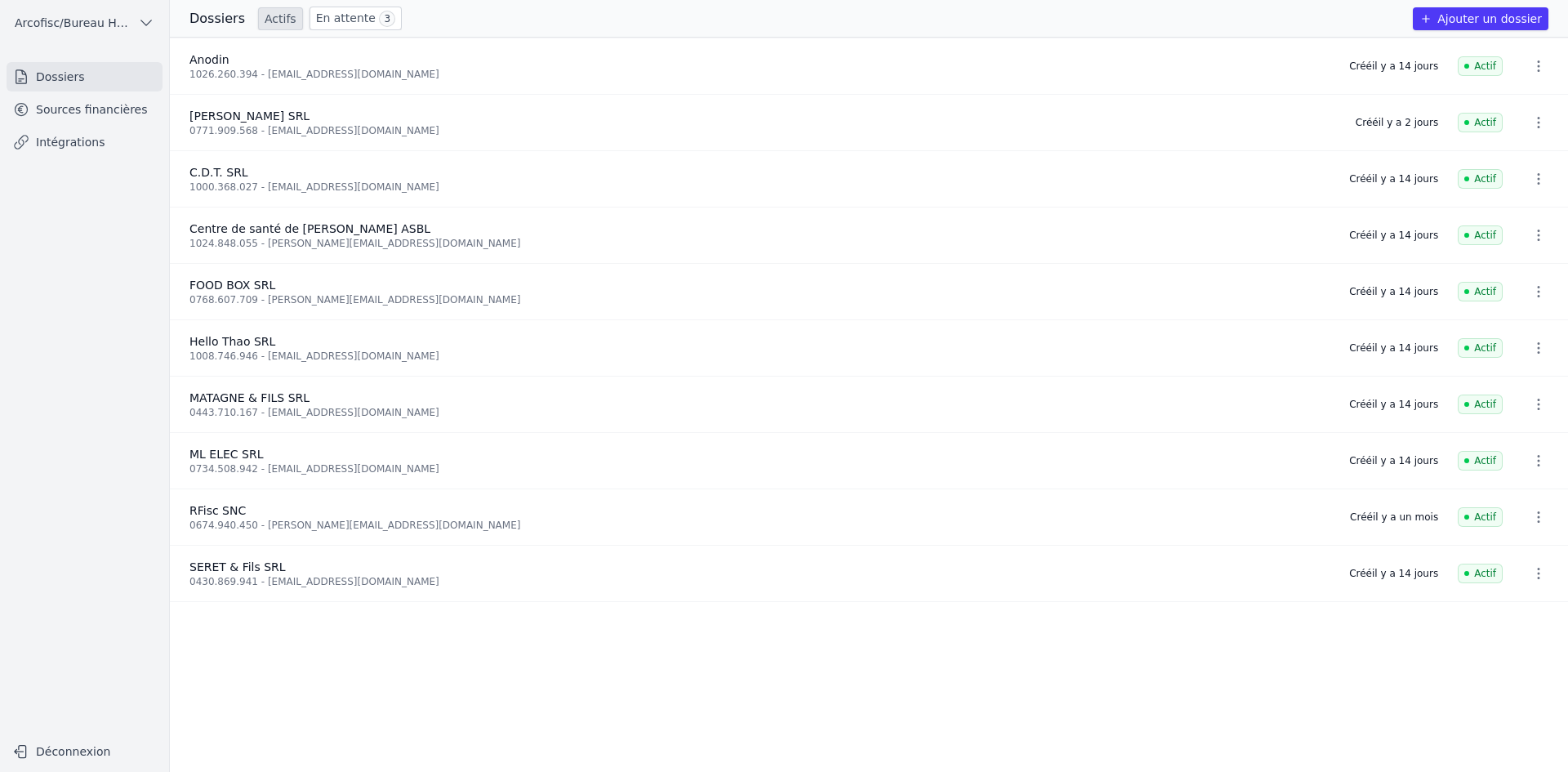
click at [83, 103] on link "Sources financières" at bounding box center [85, 109] width 156 height 30
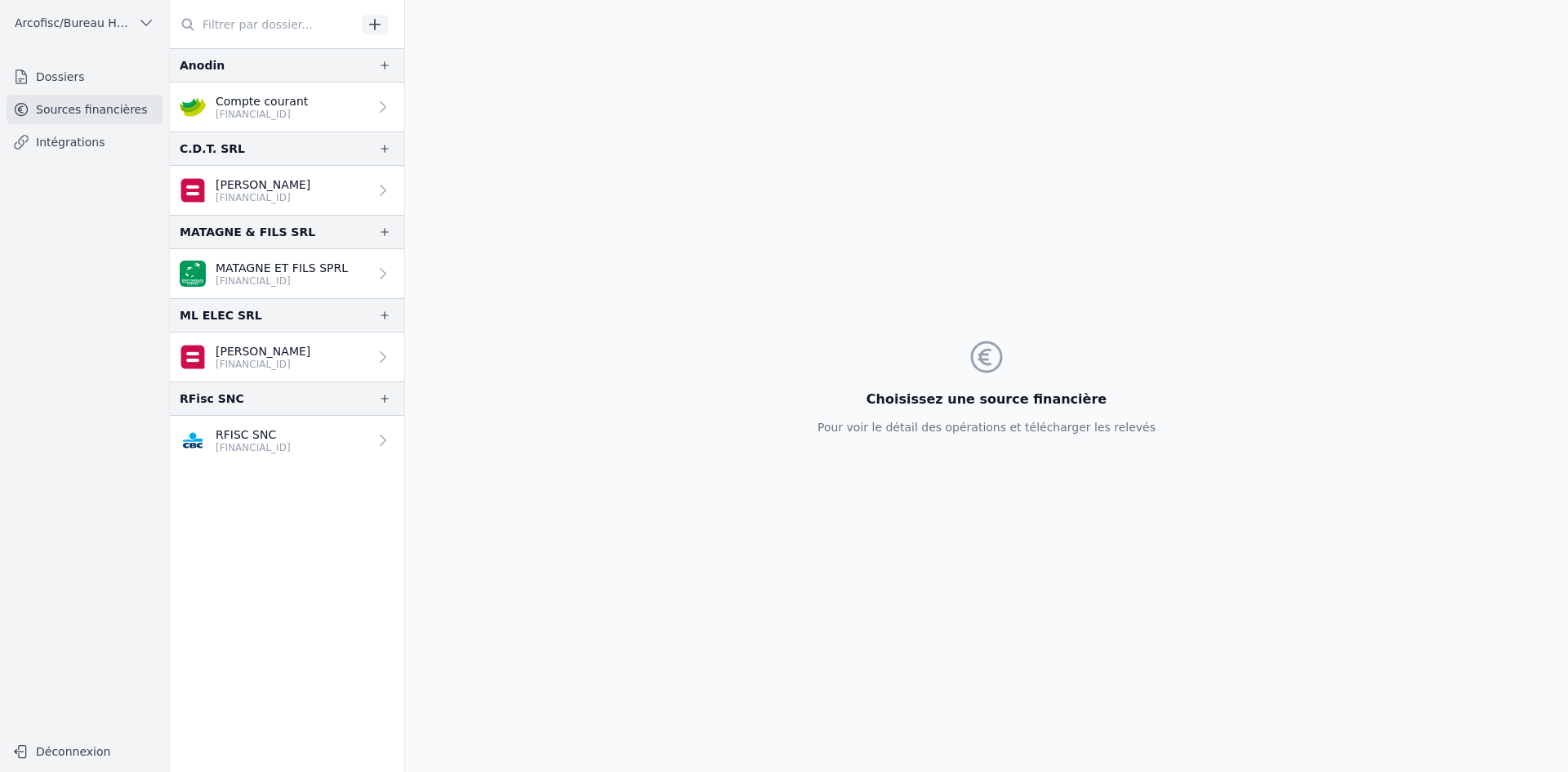
click at [107, 75] on link "Dossiers" at bounding box center [85, 77] width 156 height 30
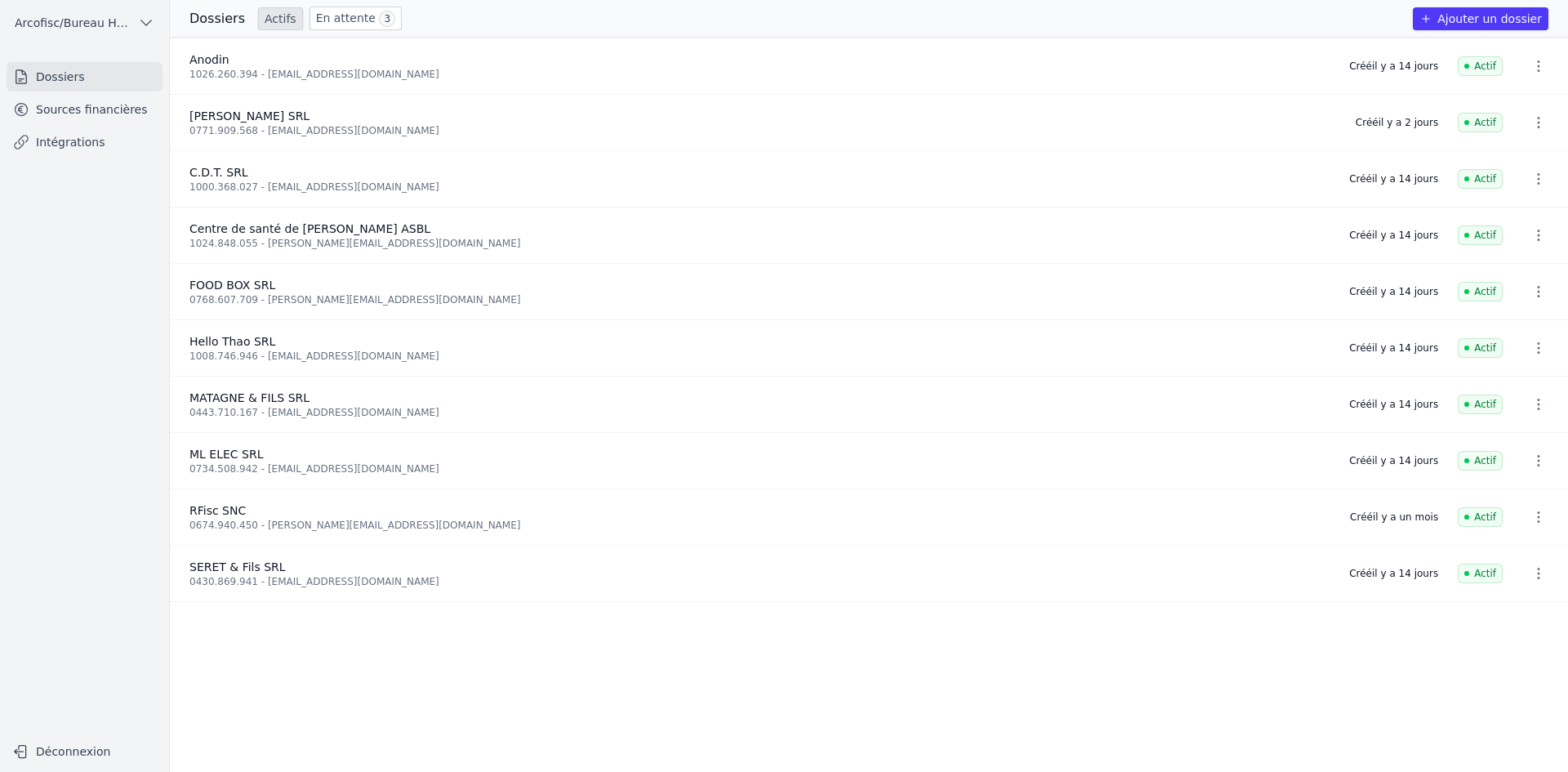
click at [155, 21] on button "Arcofisc/Bureau Haot" at bounding box center [85, 23] width 156 height 27
click at [100, 64] on span "Arcofisc/Bureau Haot" at bounding box center [99, 58] width 113 height 17
click at [69, 110] on link "Sources financières" at bounding box center [85, 109] width 156 height 30
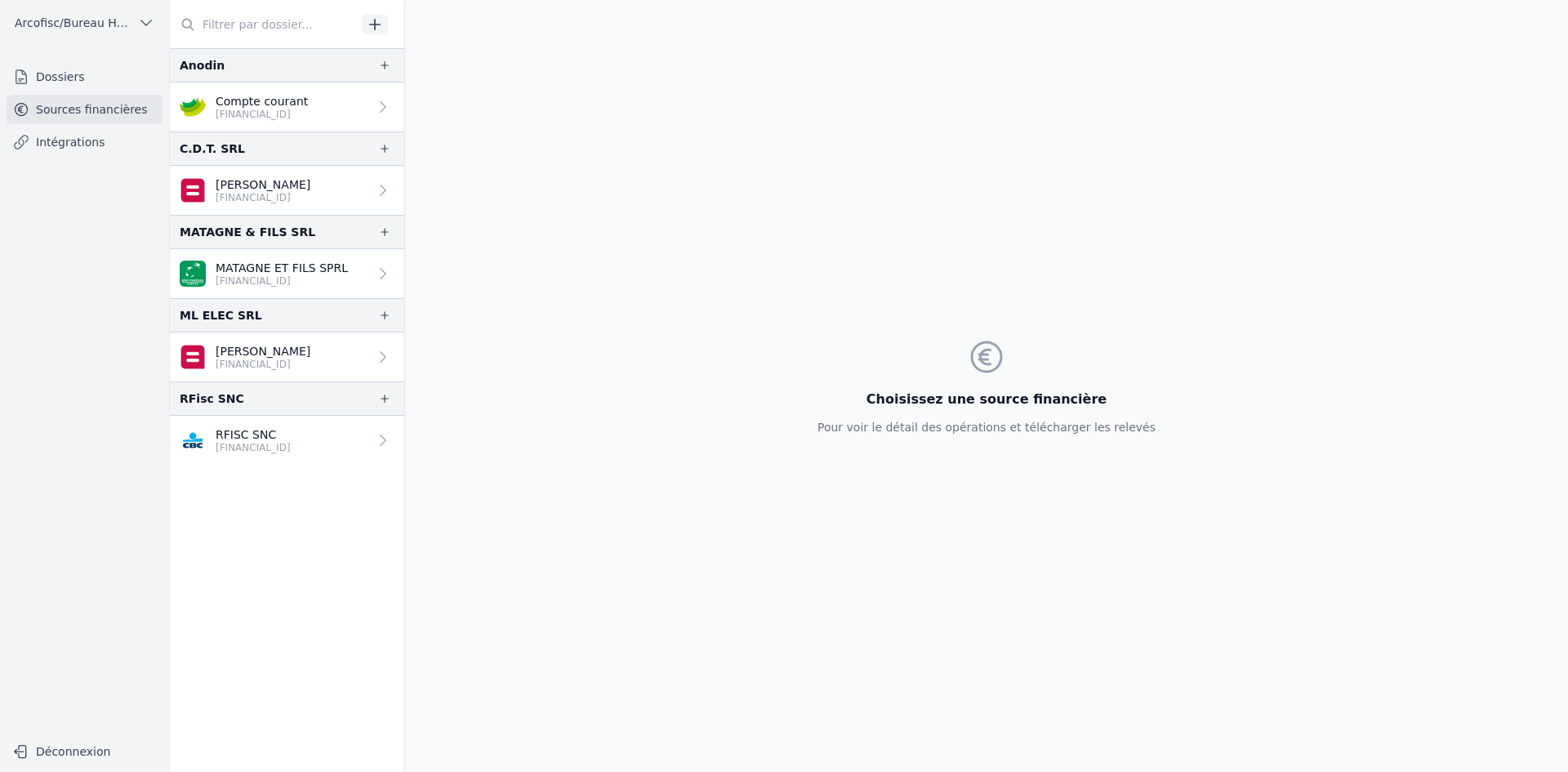
click at [117, 135] on link "Intégrations" at bounding box center [85, 142] width 156 height 30
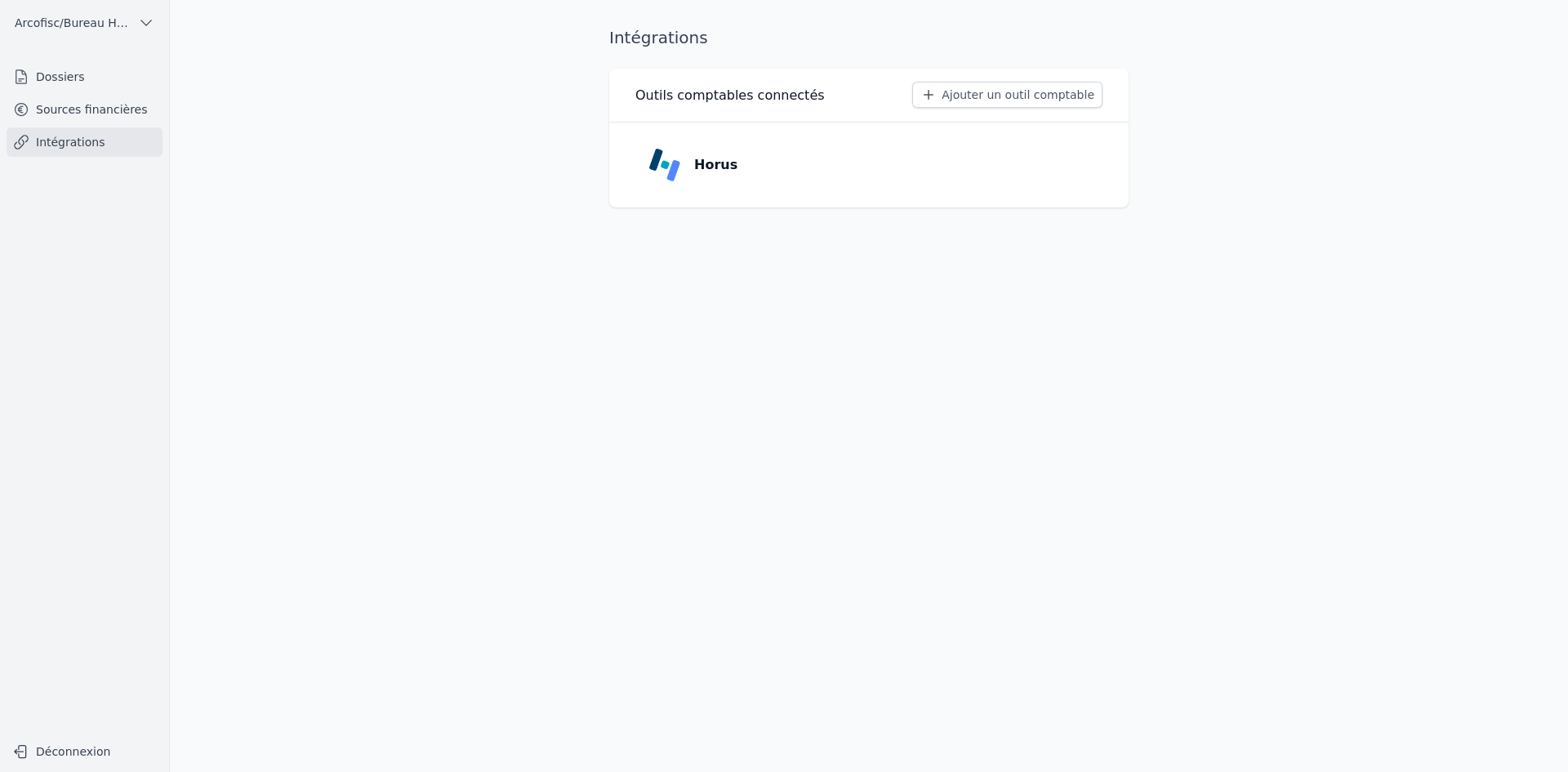
click at [106, 83] on link "Dossiers" at bounding box center [85, 77] width 156 height 30
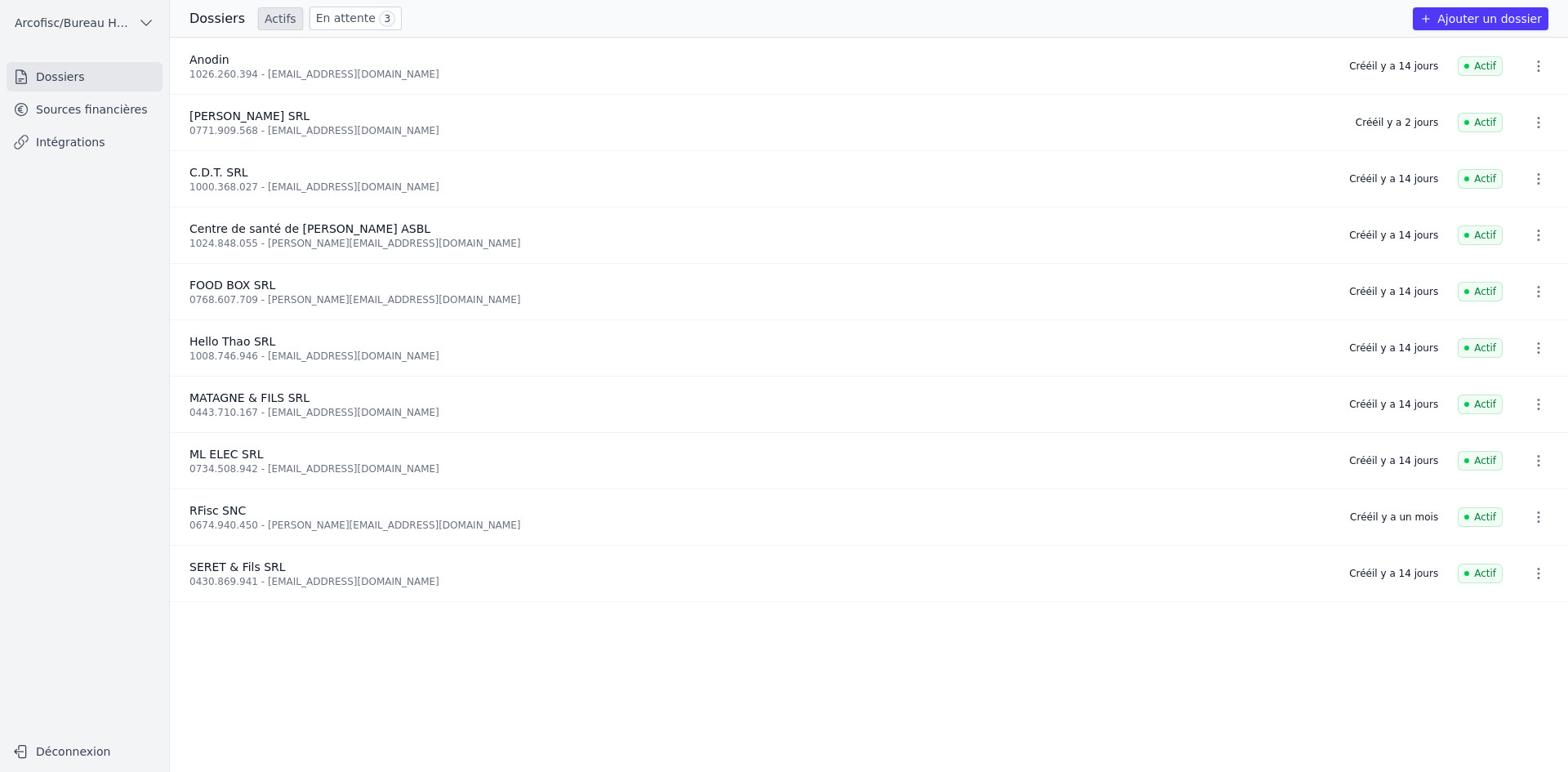
click at [270, 80] on li "Anodin 1026.260.394 - [EMAIL_ADDRESS][DOMAIN_NAME] Créé [DATE] Actif" at bounding box center [869, 66] width 1398 height 56
click at [91, 111] on link "Sources financières" at bounding box center [85, 109] width 156 height 30
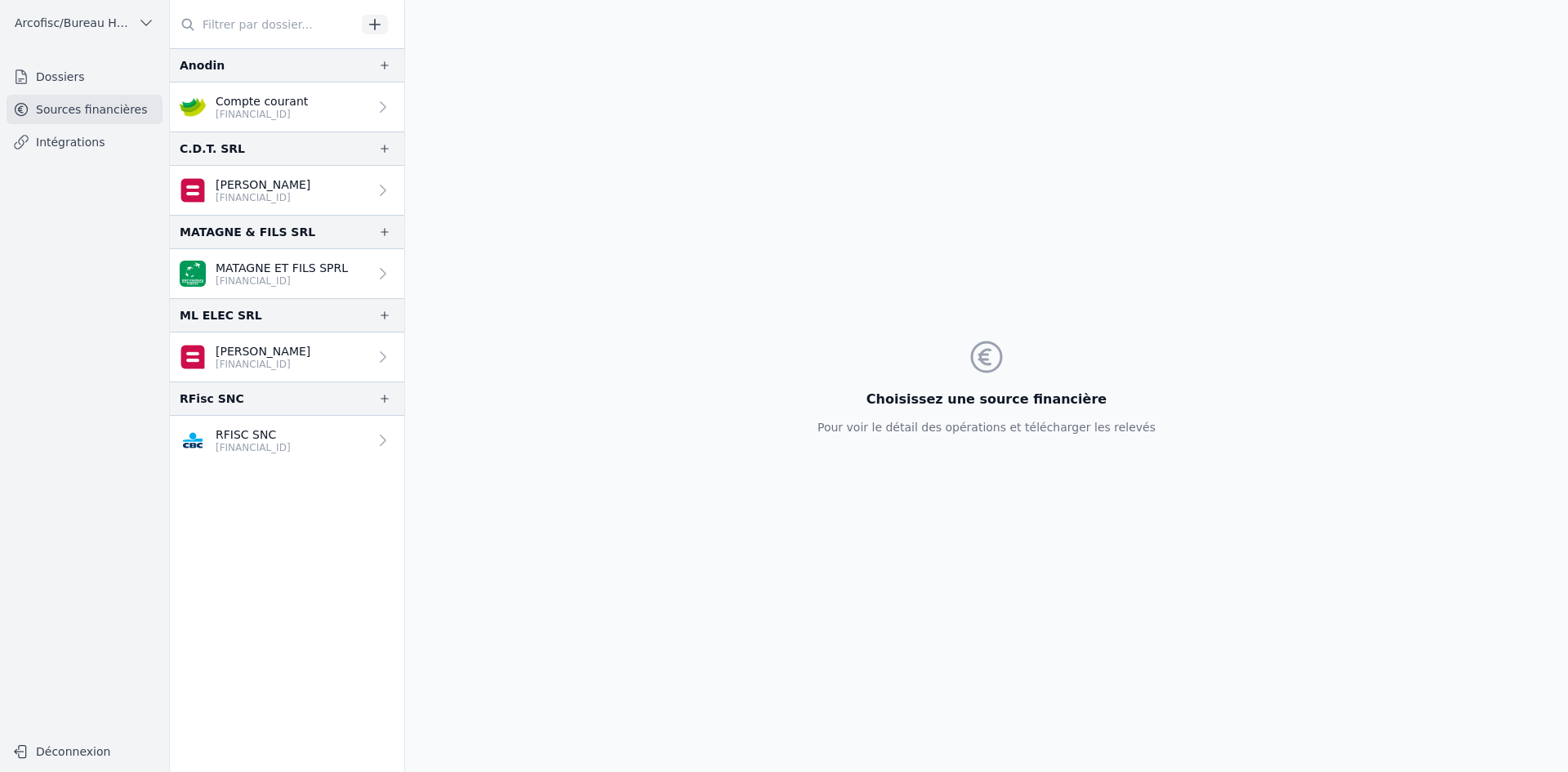
click at [315, 103] on link "Compte courant [FINANCIAL_ID]" at bounding box center [287, 107] width 235 height 49
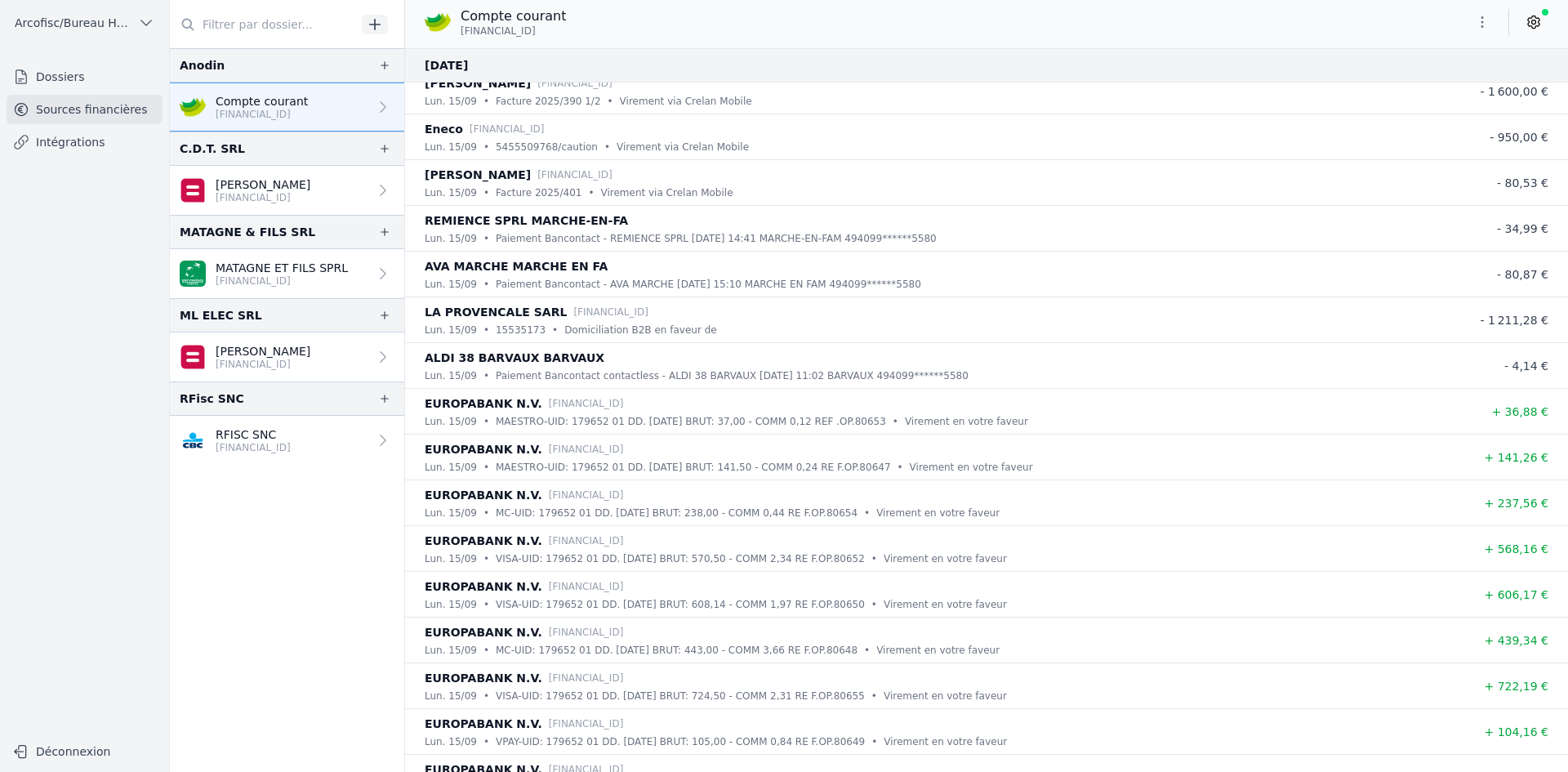
scroll to position [490, 0]
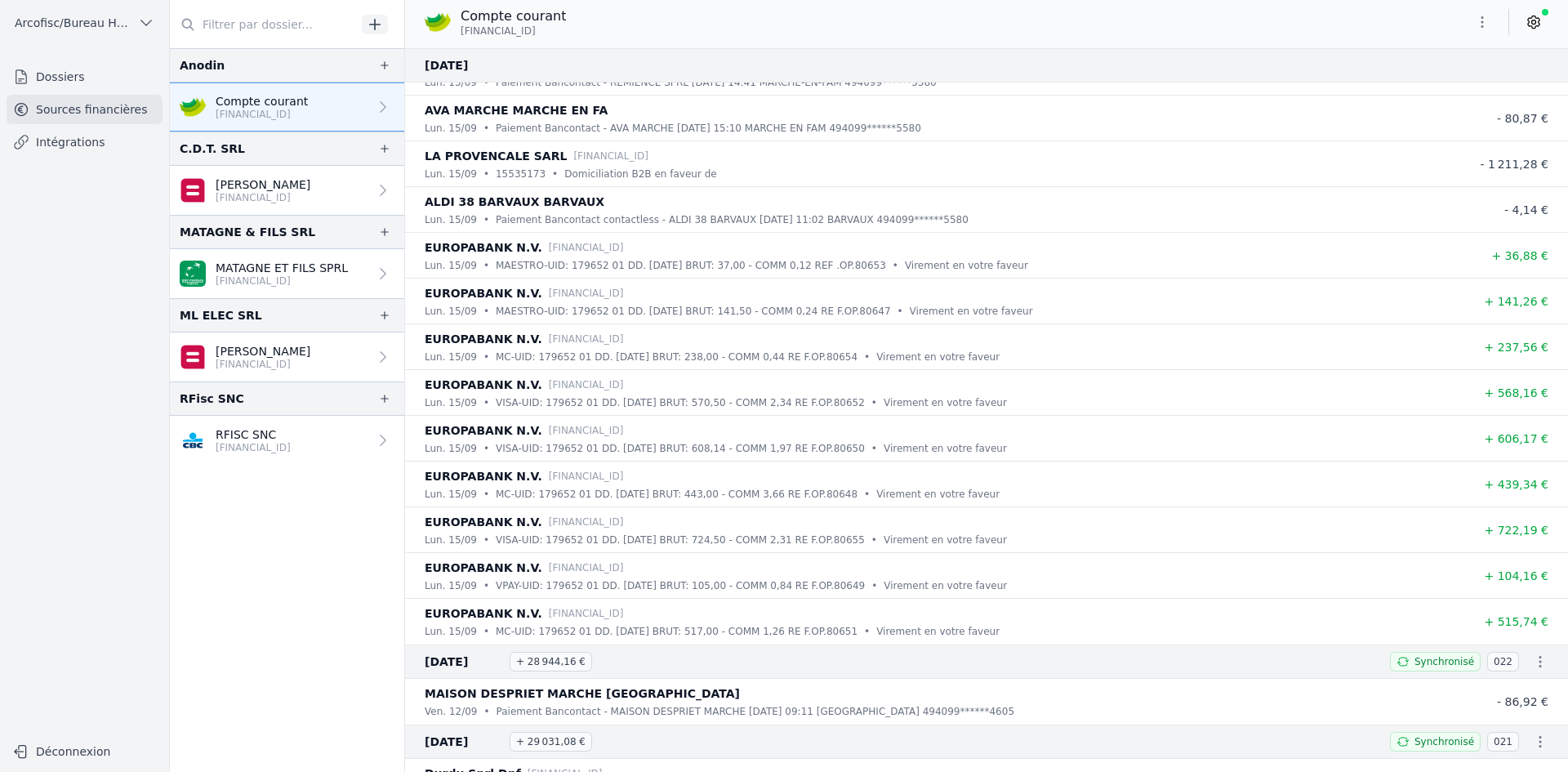
click at [777, 495] on p "MC-UID: 179652 01 DD. [DATE] BRUT: 443,00 - COMM 3,66 RE F.OP.80648" at bounding box center [677, 494] width 362 height 17
click at [297, 284] on p "[FINANCIAL_ID]" at bounding box center [282, 280] width 132 height 13
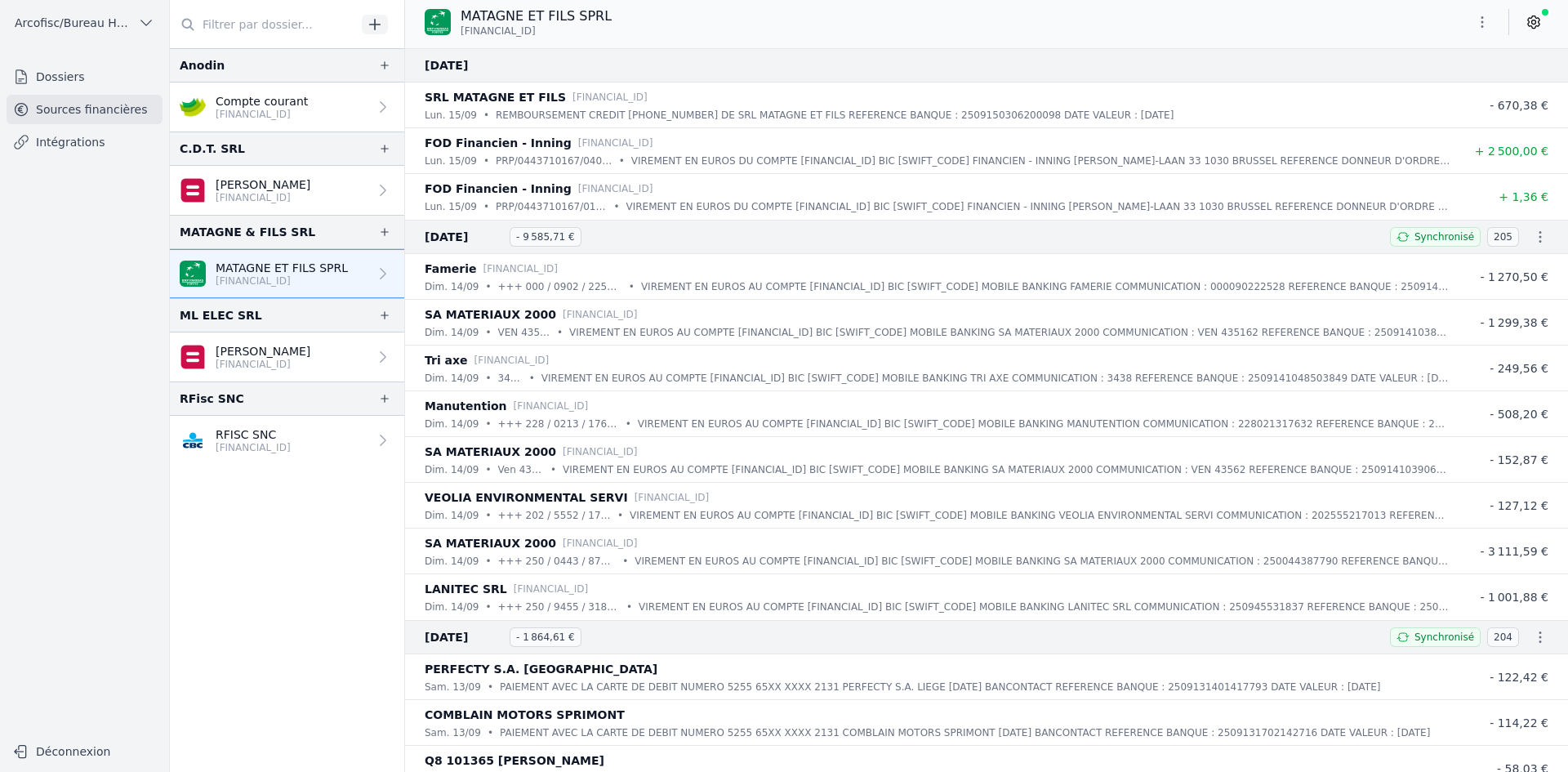
click at [321, 114] on link "Compte courant [FINANCIAL_ID]" at bounding box center [287, 107] width 235 height 49
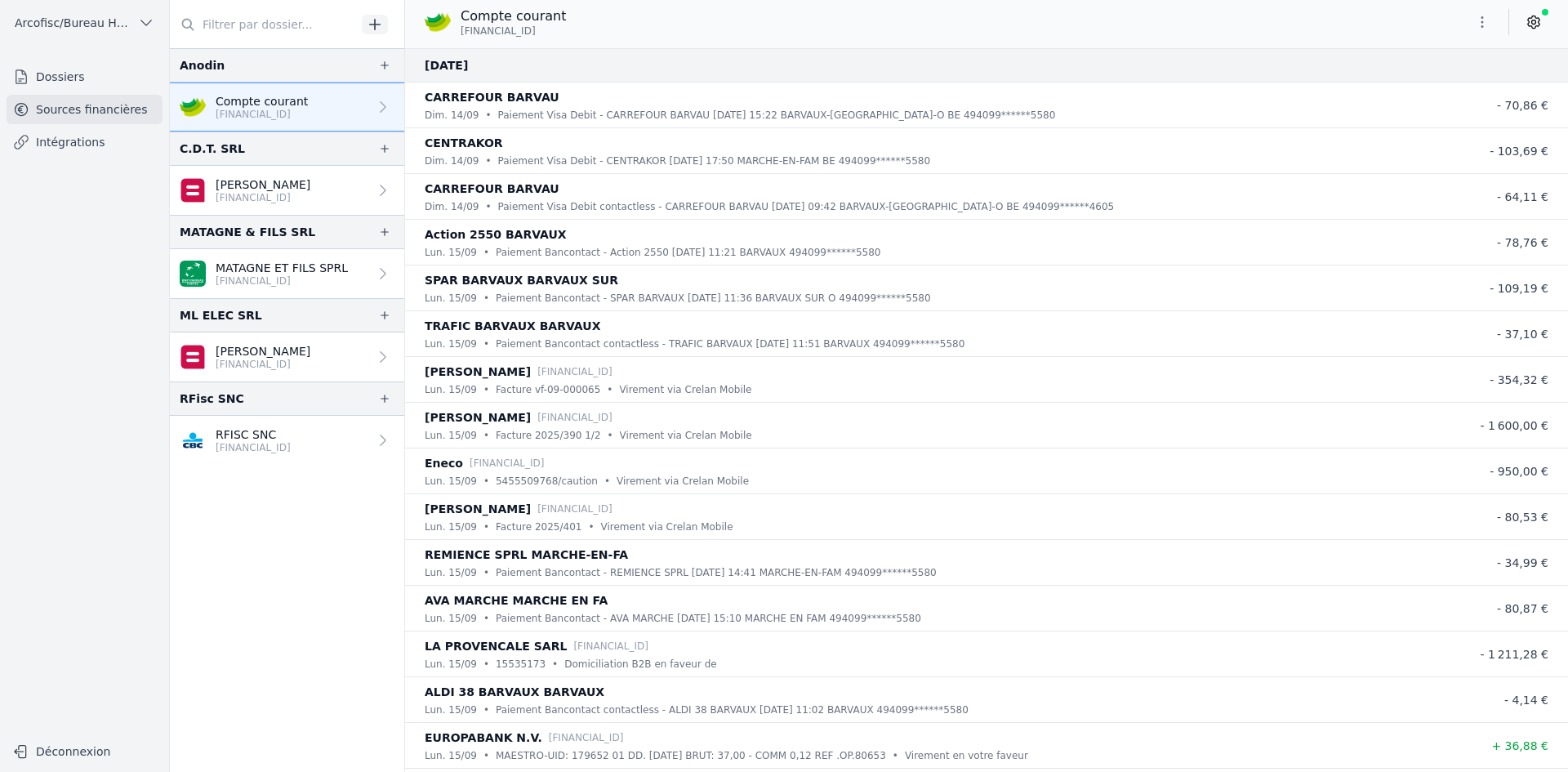
click at [295, 122] on link "Compte courant [FINANCIAL_ID]" at bounding box center [287, 107] width 235 height 49
click at [51, 69] on link "Dossiers" at bounding box center [85, 77] width 156 height 30
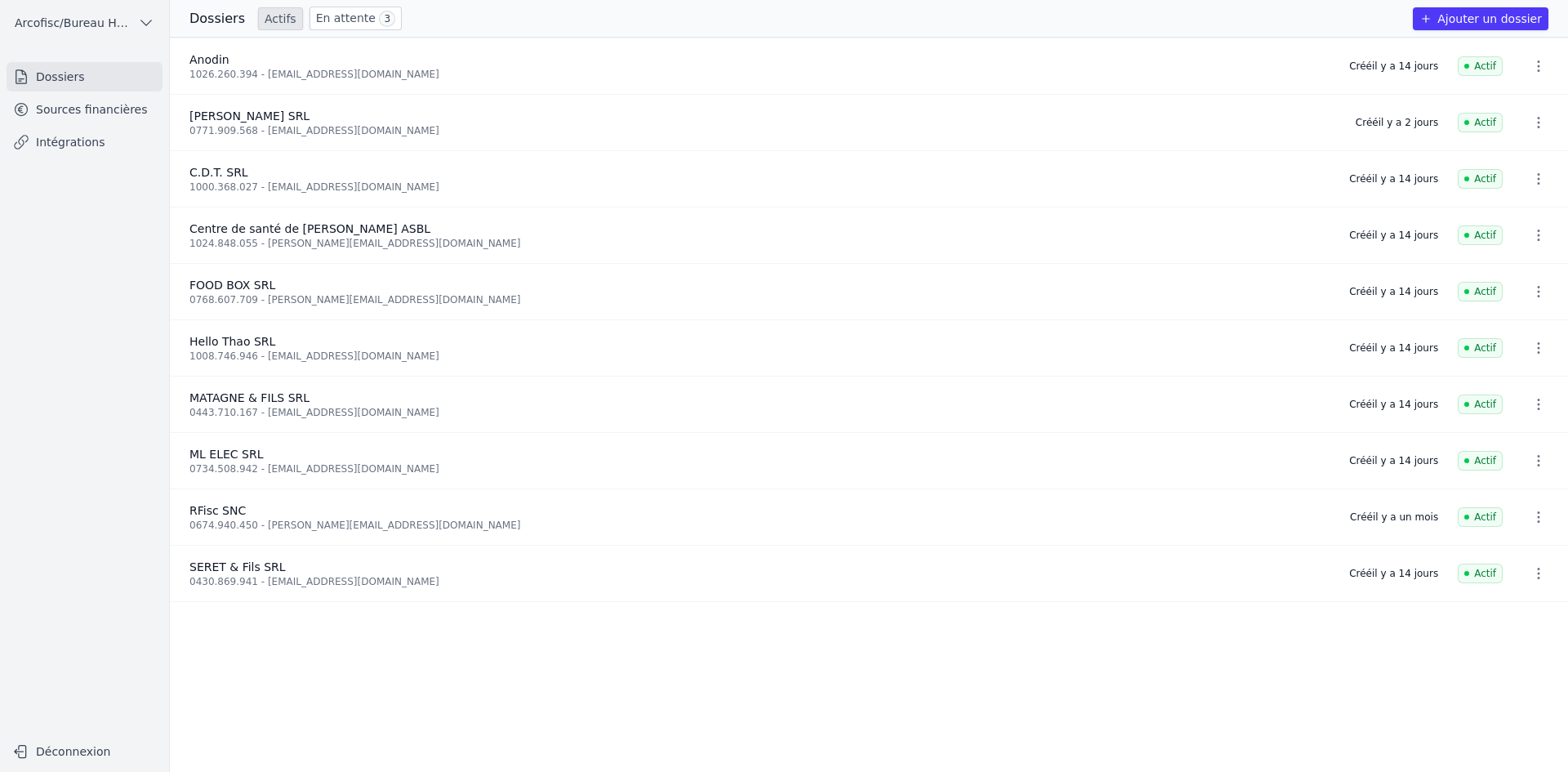
click at [373, 333] on div "Hello Thao SRL" at bounding box center [759, 341] width 1140 height 17
click at [413, 313] on li "FOOD BOX SRL 0768.607.709 - [PERSON_NAME][EMAIL_ADDRESS][DOMAIN_NAME] Créé [DAT…" at bounding box center [869, 292] width 1398 height 56
drag, startPoint x: 264, startPoint y: 284, endPoint x: 226, endPoint y: 279, distance: 38.3
click at [226, 279] on span "FOOD BOX SRL" at bounding box center [232, 284] width 86 height 13
click at [205, 280] on span "FOOD BOX SRL" at bounding box center [232, 284] width 86 height 13
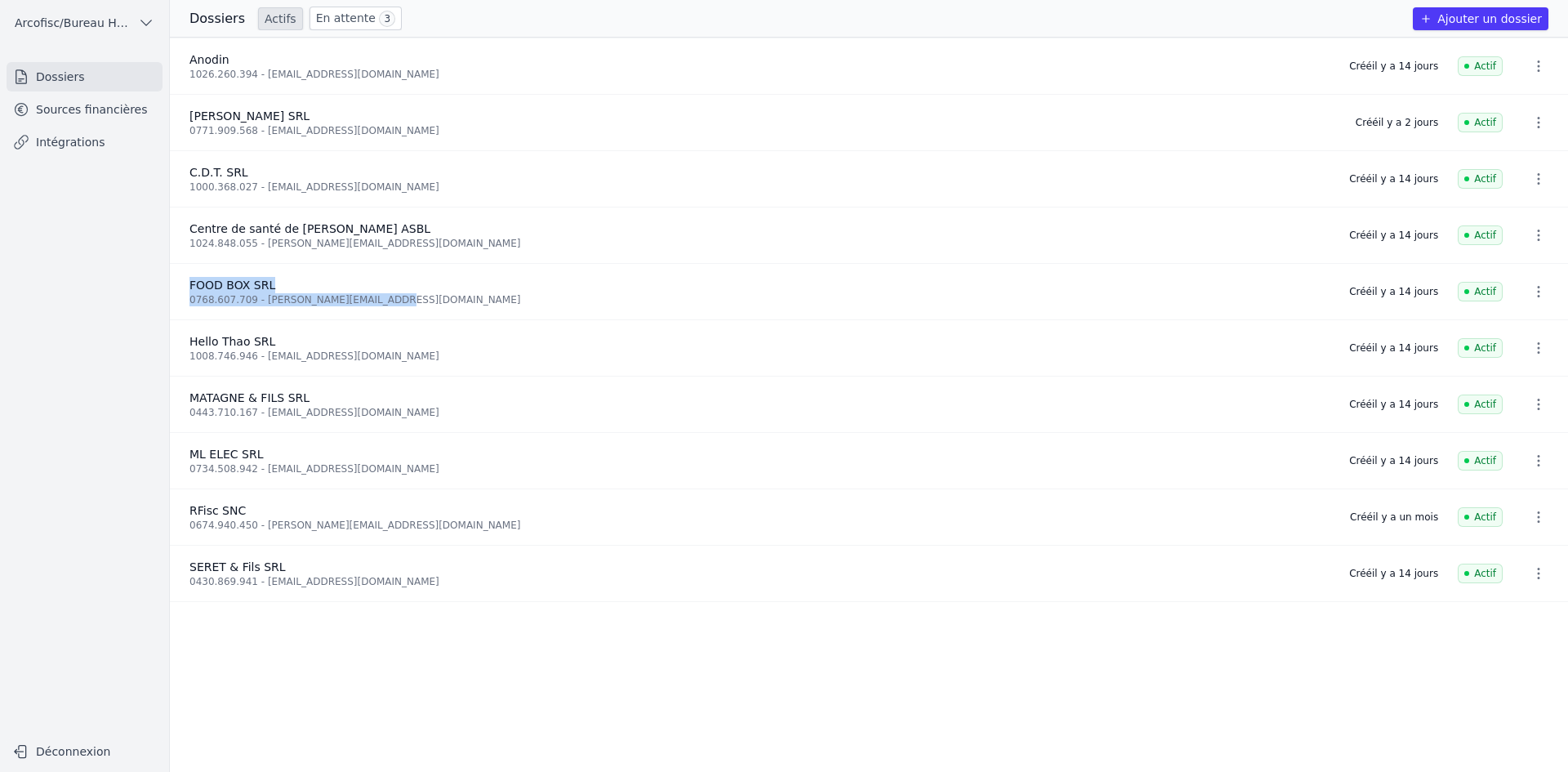
drag, startPoint x: 410, startPoint y: 311, endPoint x: 187, endPoint y: 289, distance: 224.1
click at [187, 289] on li "FOOD BOX SRL 0768.607.709 - [PERSON_NAME][EMAIL_ADDRESS][DOMAIN_NAME] Créé [DAT…" at bounding box center [869, 292] width 1398 height 56
click at [255, 300] on div "0768.607.709 - [PERSON_NAME][EMAIL_ADDRESS][DOMAIN_NAME]" at bounding box center [759, 299] width 1140 height 13
drag, startPoint x: 381, startPoint y: 298, endPoint x: 197, endPoint y: 284, distance: 184.5
click at [197, 284] on div "FOOD BOX SRL 0768.607.709 - [PERSON_NAME][EMAIL_ADDRESS][DOMAIN_NAME]" at bounding box center [759, 292] width 1140 height 30
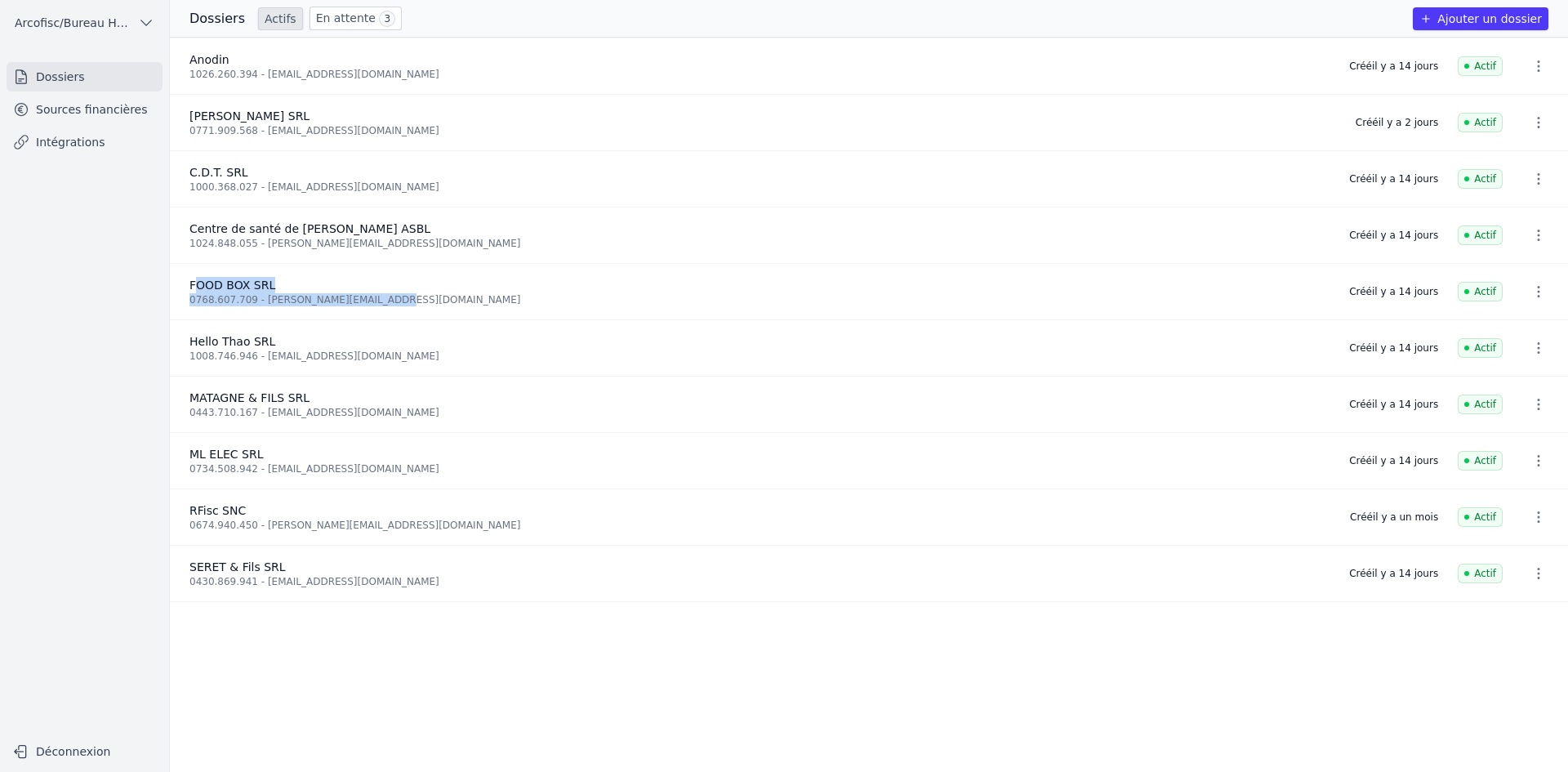
click at [384, 312] on li "FOOD BOX SRL 0768.607.709 - [PERSON_NAME][EMAIL_ADDRESS][DOMAIN_NAME] Créé [DAT…" at bounding box center [869, 292] width 1398 height 56
drag, startPoint x: 378, startPoint y: 300, endPoint x: 201, endPoint y: 270, distance: 179.5
click at [201, 270] on li "FOOD BOX SRL 0768.607.709 - [PERSON_NAME][EMAIL_ADDRESS][DOMAIN_NAME] Créé [DAT…" at bounding box center [869, 292] width 1398 height 56
